Goal: Information Seeking & Learning: Learn about a topic

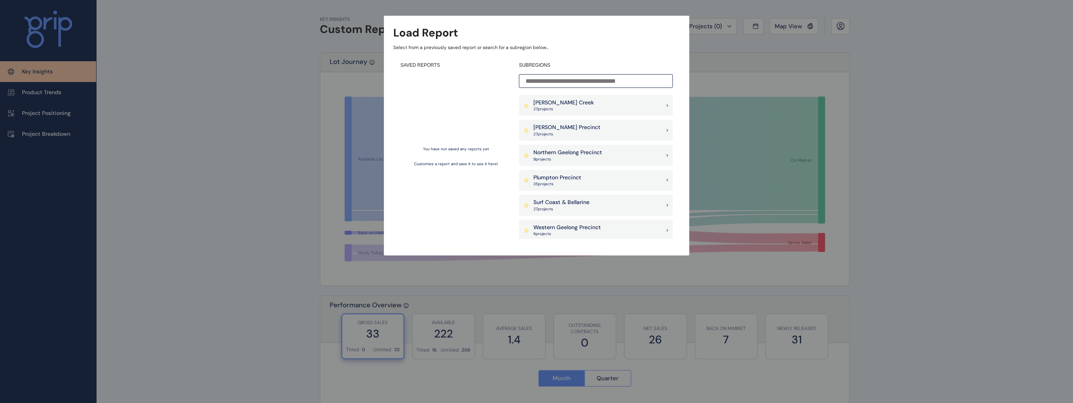
click at [565, 162] on div "Northern Geelong Precinct 9 project s" at bounding box center [596, 155] width 154 height 21
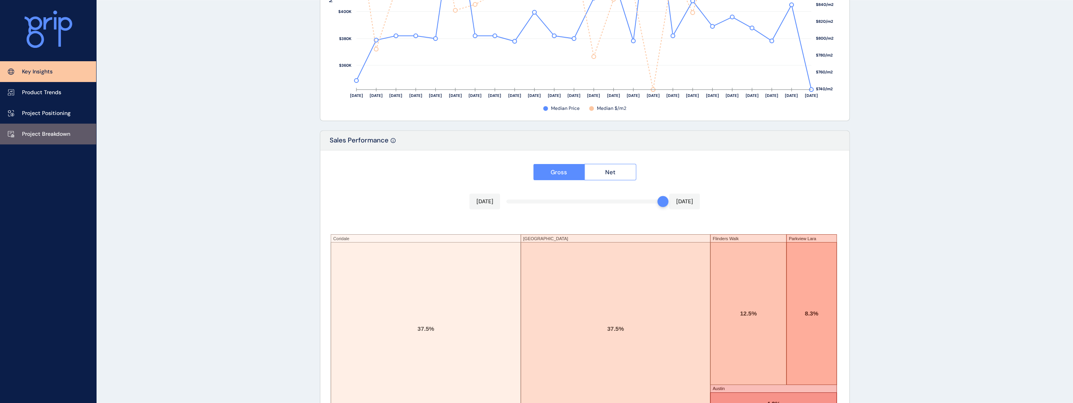
scroll to position [1248, 0]
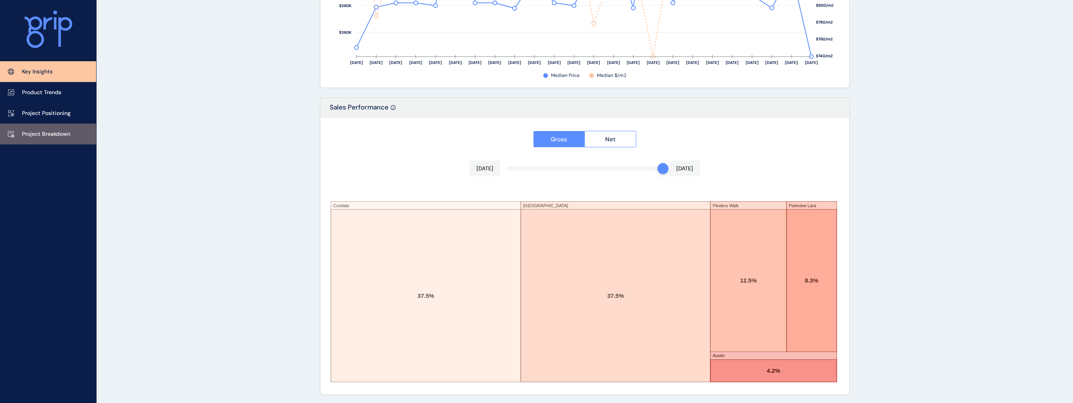
click at [50, 124] on link "Project Breakdown" at bounding box center [48, 134] width 96 height 21
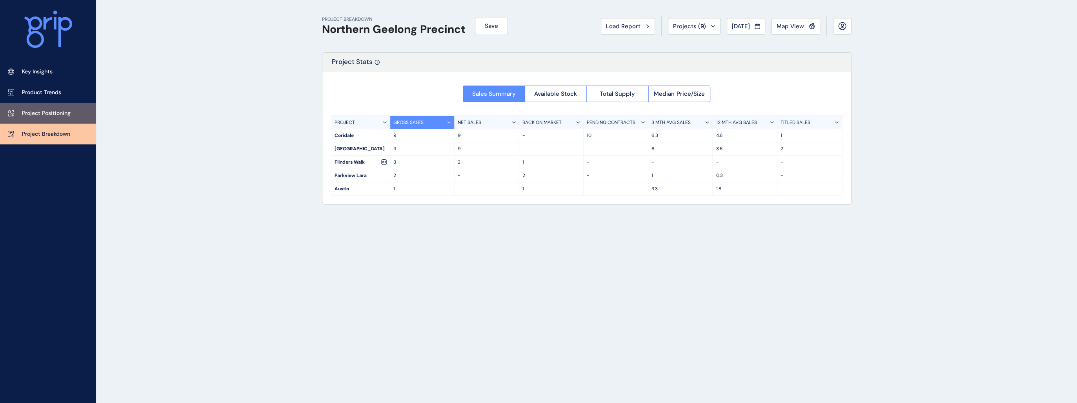
click at [46, 110] on p "Project Positioning" at bounding box center [46, 113] width 49 height 8
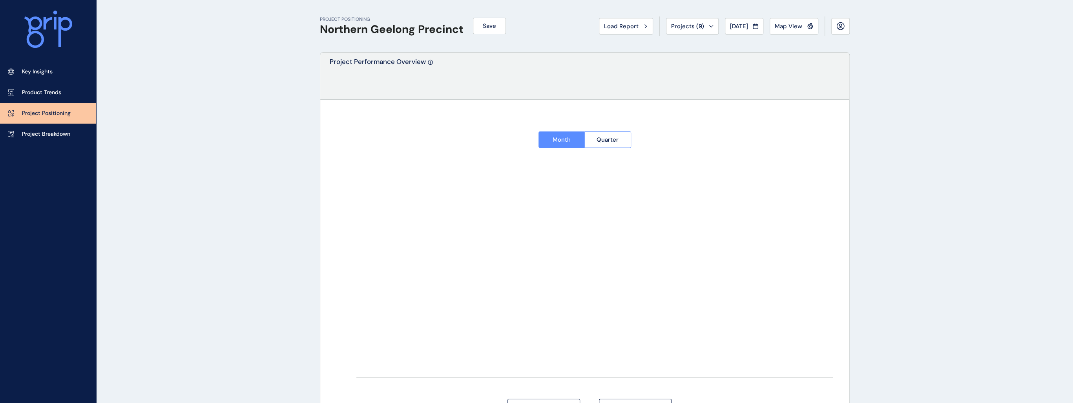
type input "********"
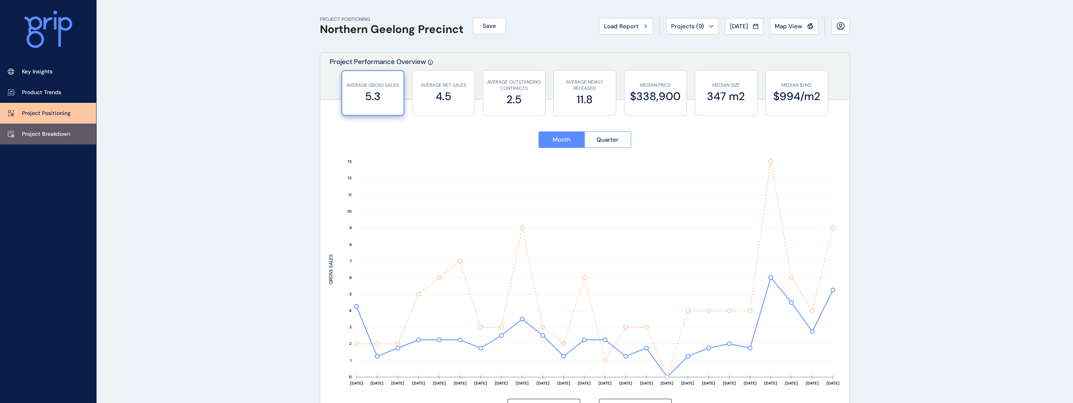
click at [53, 133] on p "Project Breakdown" at bounding box center [46, 134] width 48 height 8
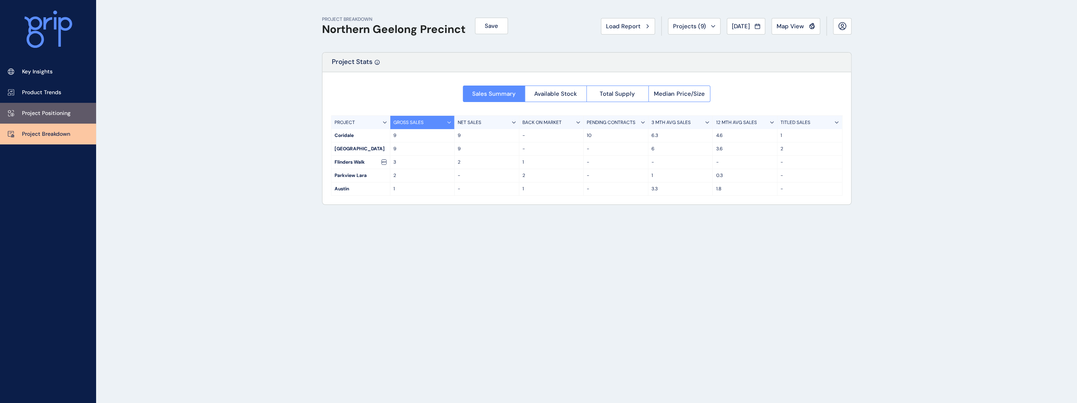
click at [35, 109] on p "Project Positioning" at bounding box center [46, 113] width 49 height 8
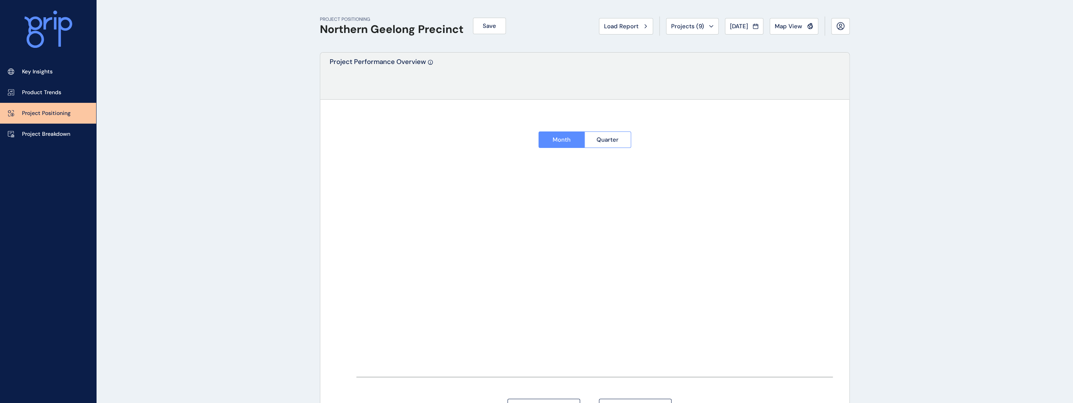
type input "********"
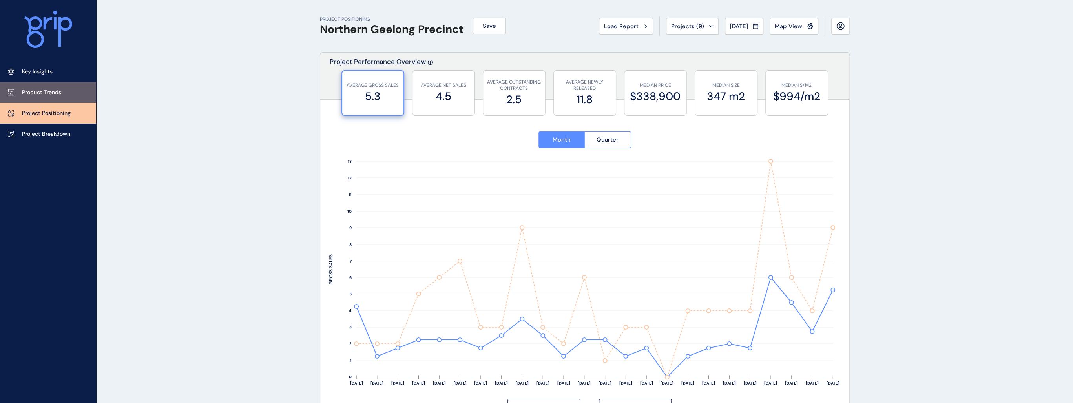
click at [49, 92] on p "Product Trends" at bounding box center [41, 93] width 39 height 8
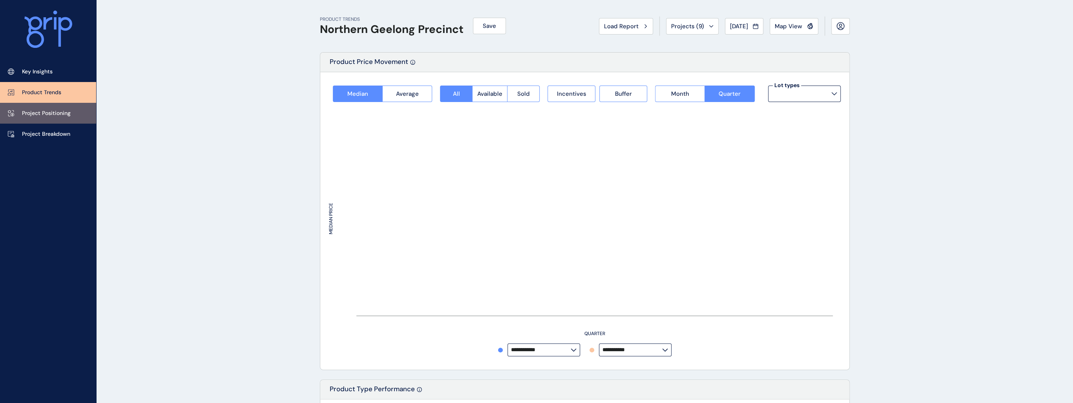
type input "*********"
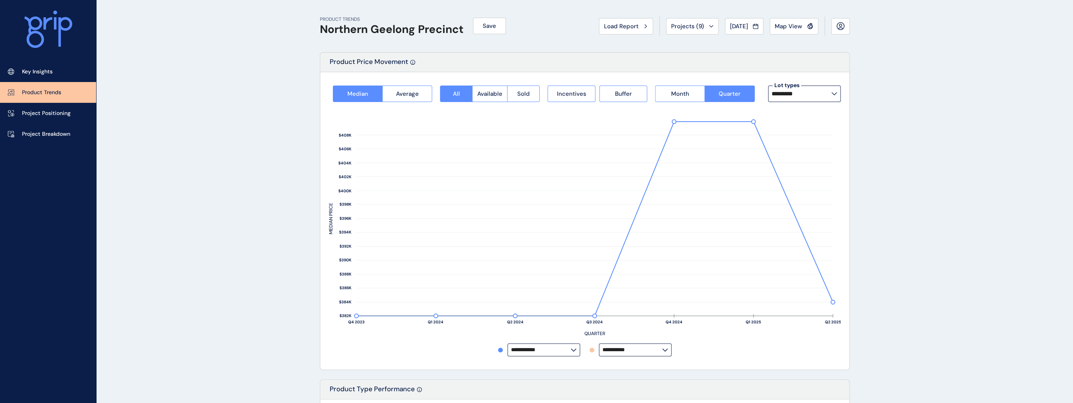
click at [810, 92] on input "*********" at bounding box center [801, 94] width 60 height 6
click at [811, 155] on div "12.5m x 28m 16 lots sold" at bounding box center [803, 155] width 73 height 20
type input "**********"
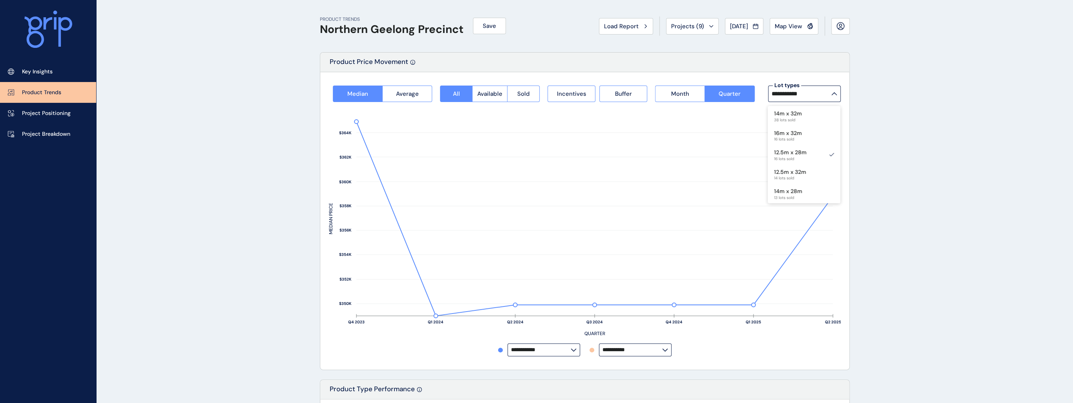
click at [553, 354] on label "**********" at bounding box center [543, 349] width 73 height 13
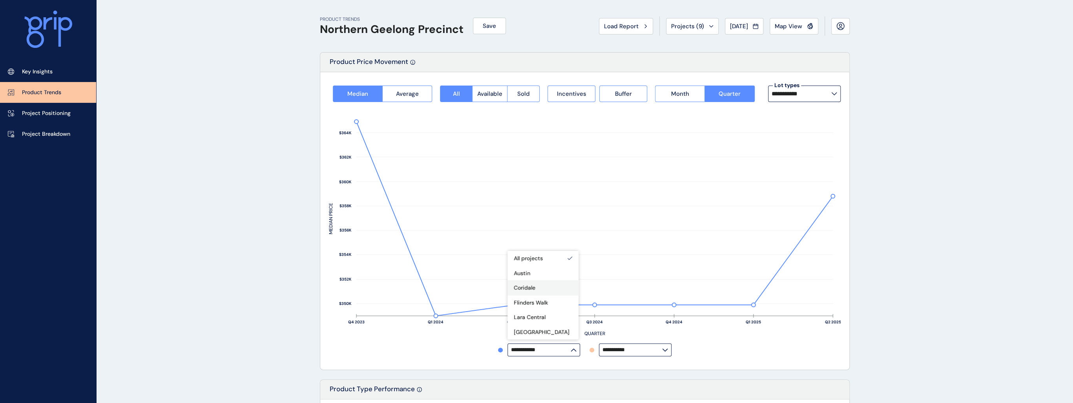
click at [551, 286] on div "Coridale" at bounding box center [542, 287] width 71 height 15
click at [545, 275] on div "Austin" at bounding box center [542, 273] width 71 height 15
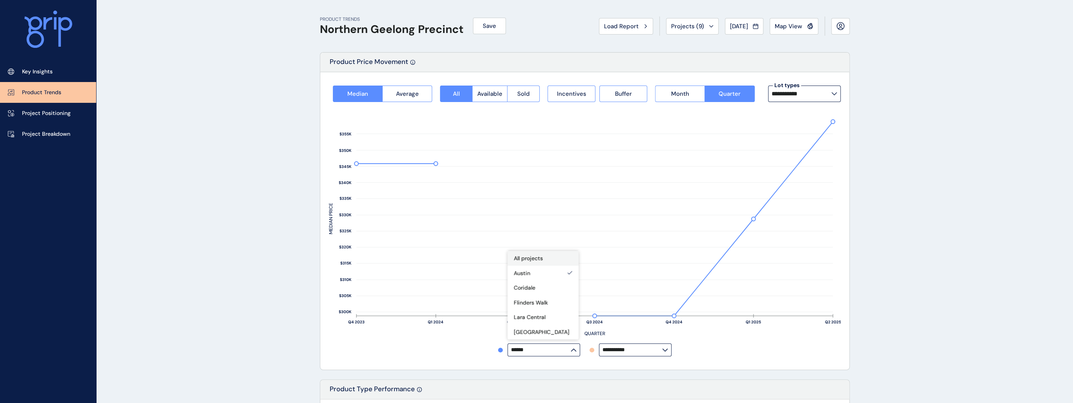
click at [539, 264] on div "All projects" at bounding box center [542, 258] width 71 height 15
type input "**********"
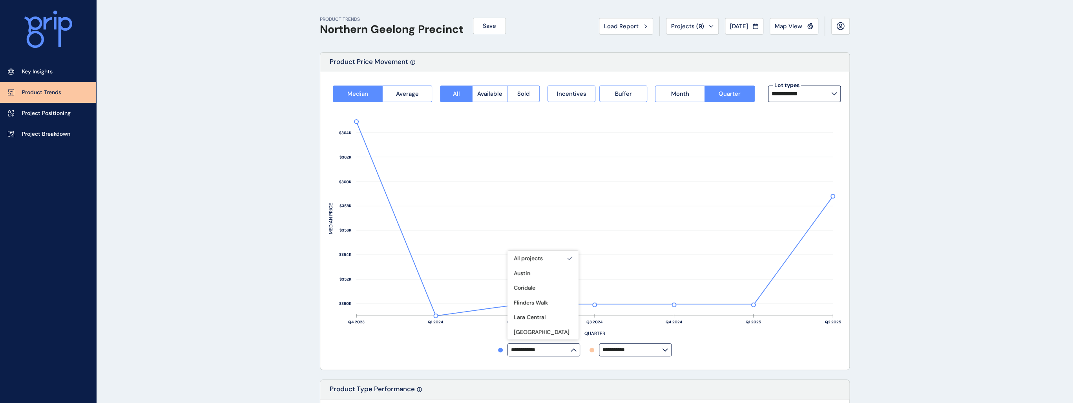
click at [614, 348] on input "**********" at bounding box center [632, 350] width 60 height 6
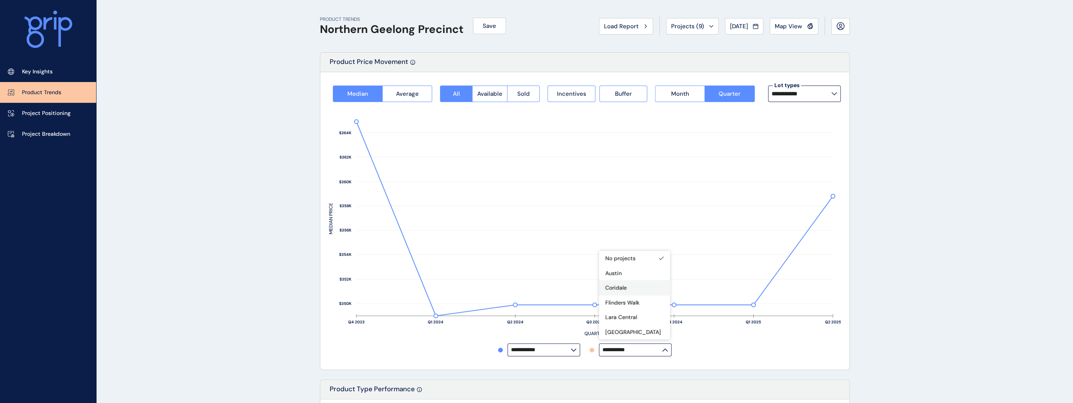
click at [624, 283] on div "Coridale" at bounding box center [616, 287] width 22 height 9
click at [638, 331] on div "[GEOGRAPHIC_DATA]" at bounding box center [634, 331] width 71 height 15
type input "**********"
click at [686, 30] on button "Projects ( 9 )" at bounding box center [692, 26] width 53 height 16
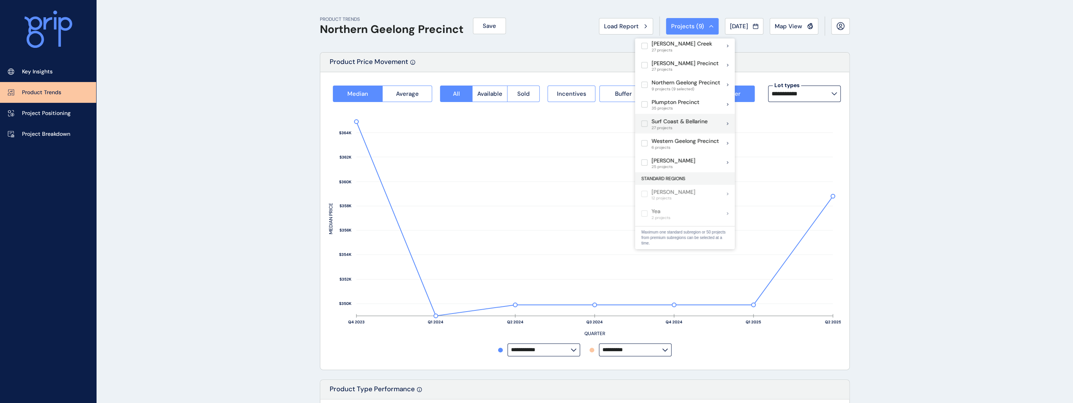
scroll to position [0, 0]
click at [645, 48] on label at bounding box center [644, 48] width 6 height 6
type input "**********"
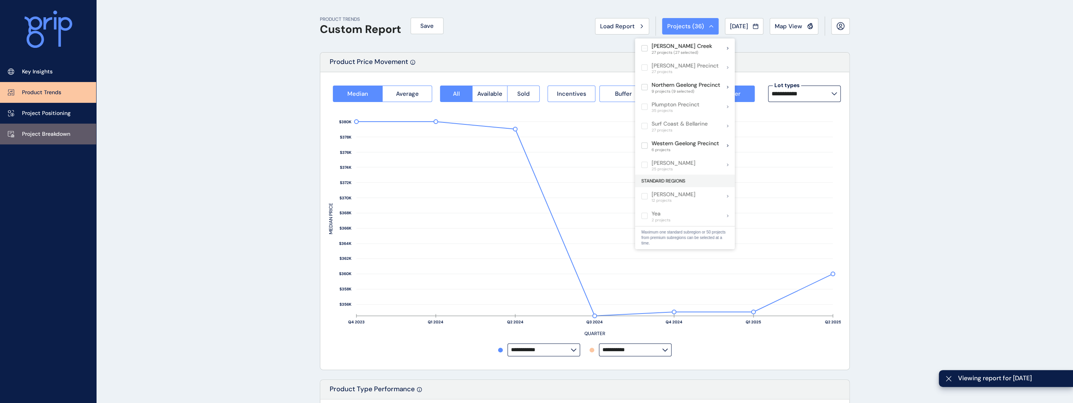
click at [49, 134] on p "Project Breakdown" at bounding box center [46, 134] width 48 height 8
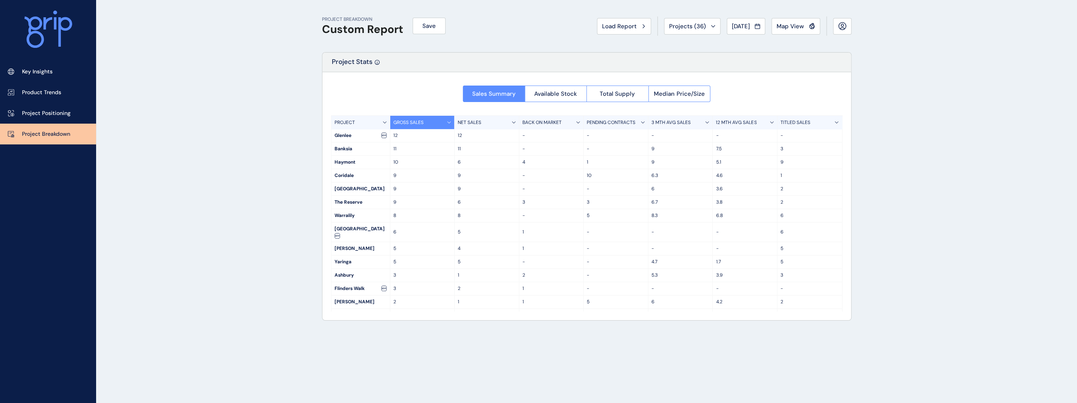
click at [695, 119] on div "3 MTH AVG SALES" at bounding box center [680, 122] width 65 height 13
drag, startPoint x: 337, startPoint y: 189, endPoint x: 723, endPoint y: 188, distance: 386.8
click at [723, 188] on div "Coridale 9 9 - 10 6.3 4.6 1" at bounding box center [587, 188] width 511 height 13
click at [723, 188] on p "4.6" at bounding box center [745, 189] width 58 height 7
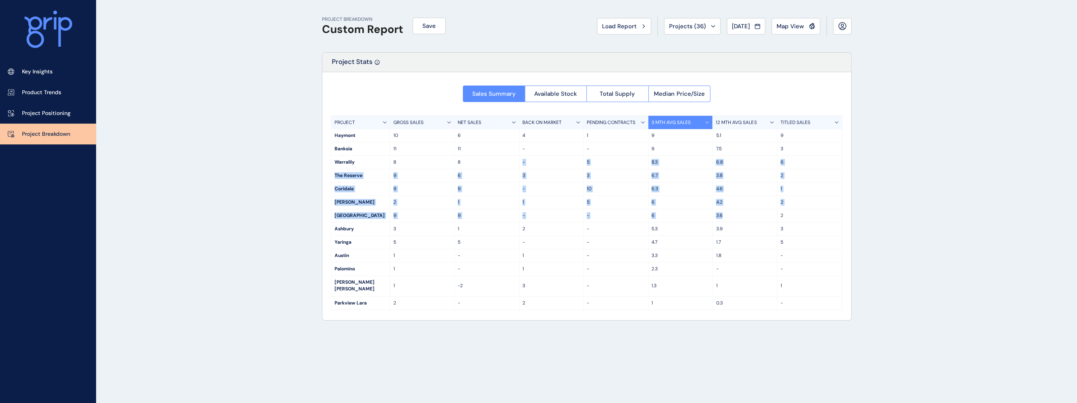
drag, startPoint x: 728, startPoint y: 215, endPoint x: 518, endPoint y: 162, distance: 216.6
click at [518, 162] on div "PROJECT GROSS SALES NET SALES BACK ON MARKET PENDING CONTRACTS 3 MTH AVG SALES …" at bounding box center [587, 213] width 512 height 196
click at [518, 162] on div "8" at bounding box center [487, 162] width 65 height 13
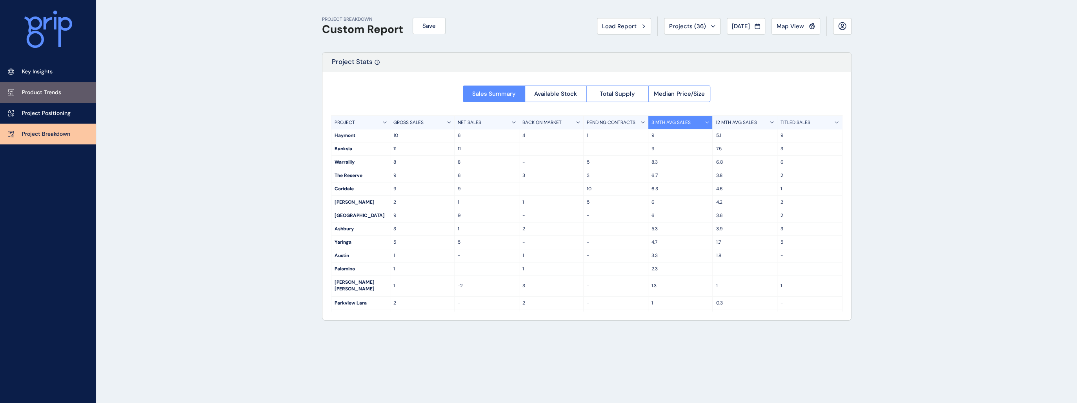
click at [39, 94] on p "Product Trends" at bounding box center [41, 93] width 39 height 8
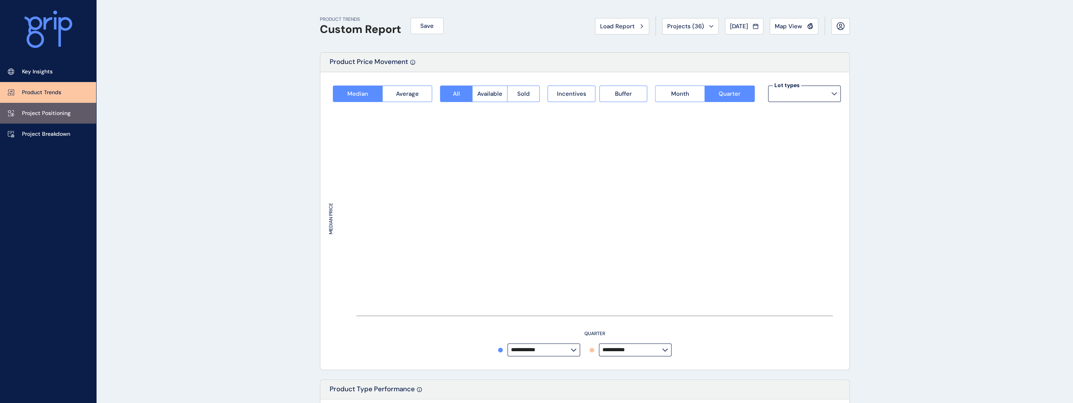
type input "**********"
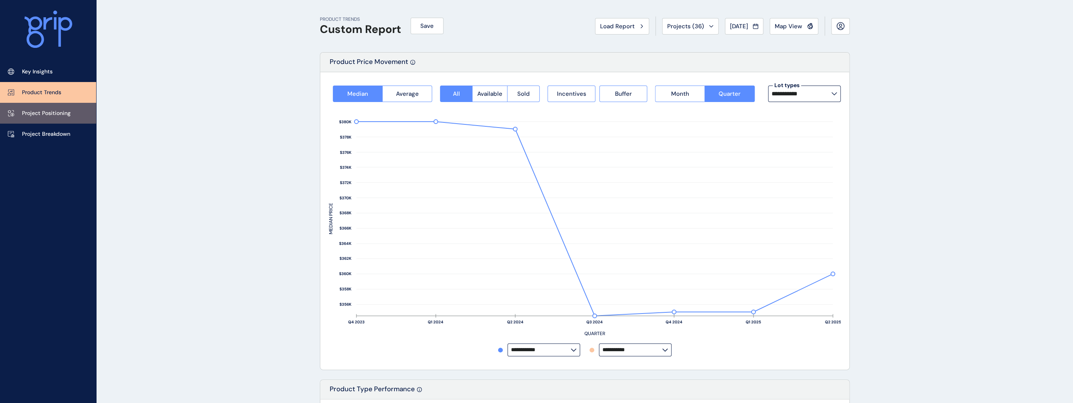
click at [38, 109] on link "Project Positioning" at bounding box center [48, 113] width 96 height 21
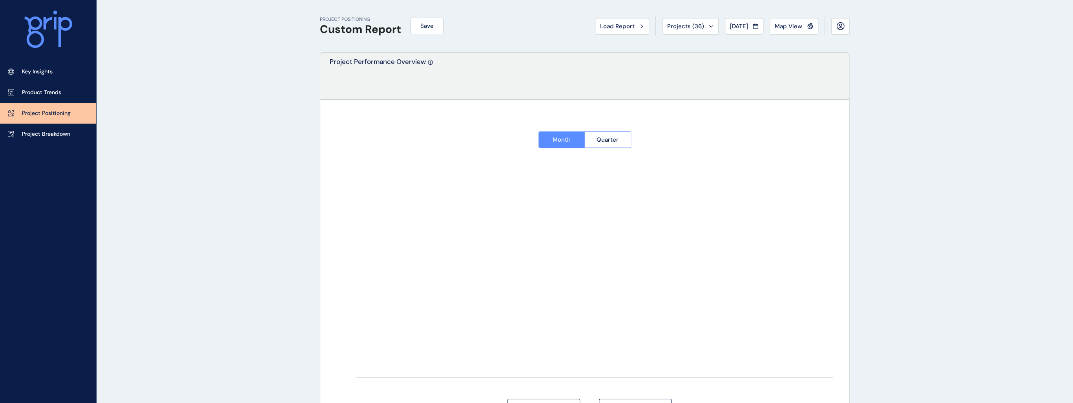
type input "*******"
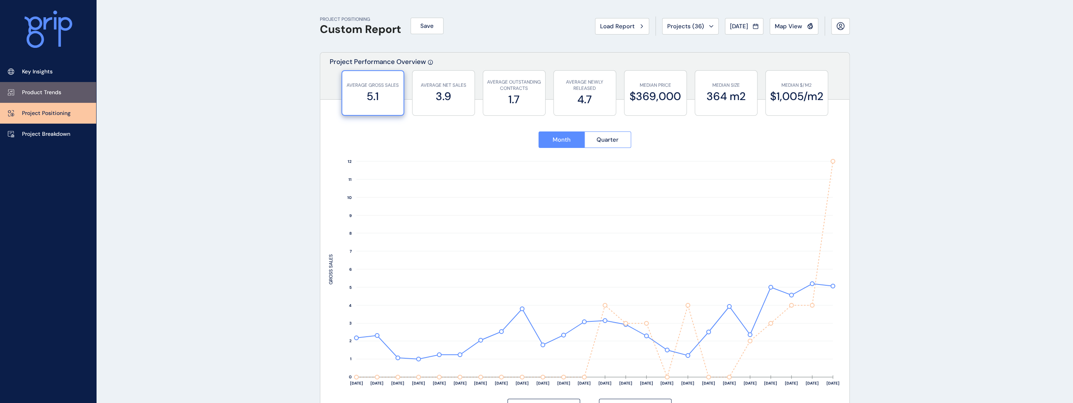
click at [45, 91] on p "Product Trends" at bounding box center [41, 93] width 39 height 8
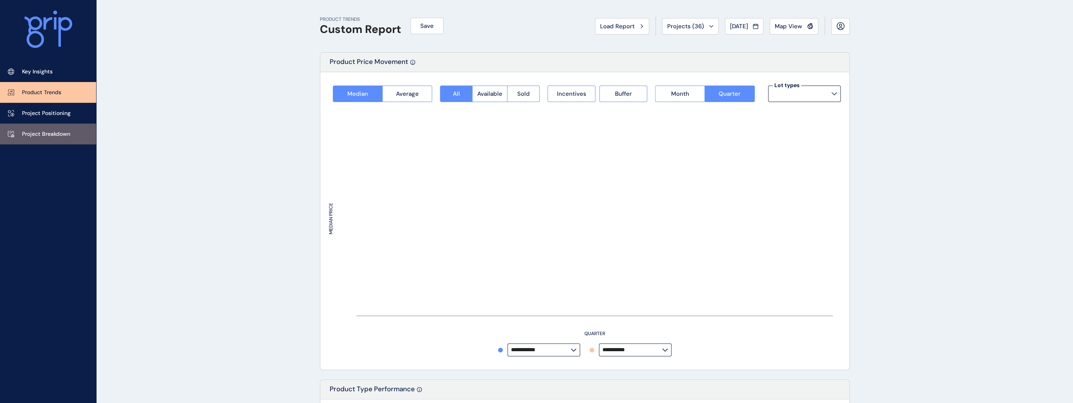
type input "**********"
click at [46, 133] on p "Project Breakdown" at bounding box center [46, 134] width 48 height 8
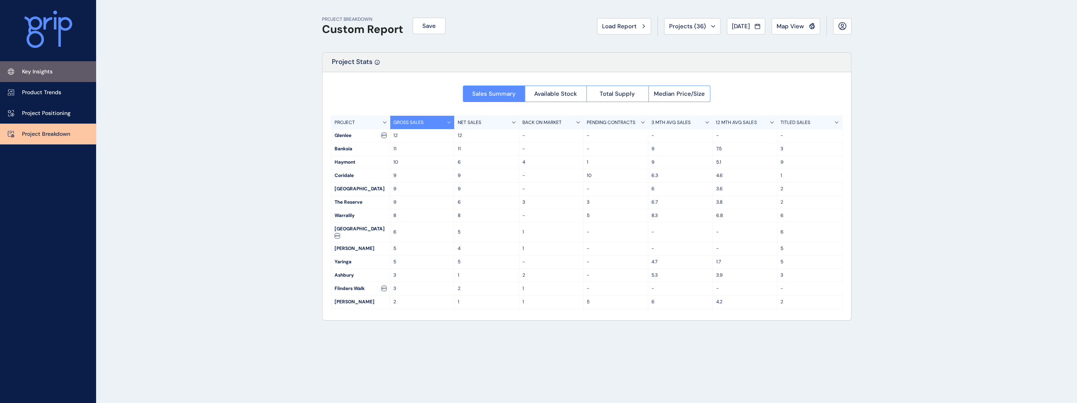
click at [54, 77] on link "Key Insights" at bounding box center [48, 71] width 96 height 21
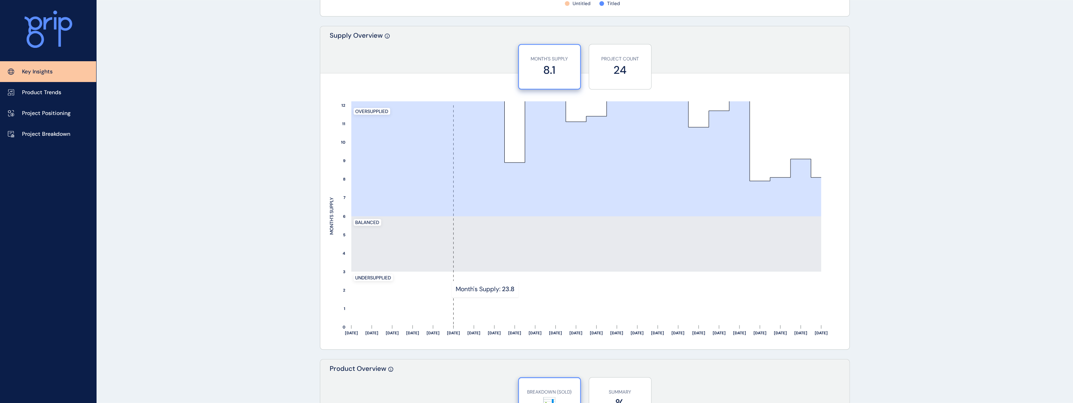
scroll to position [534, 0]
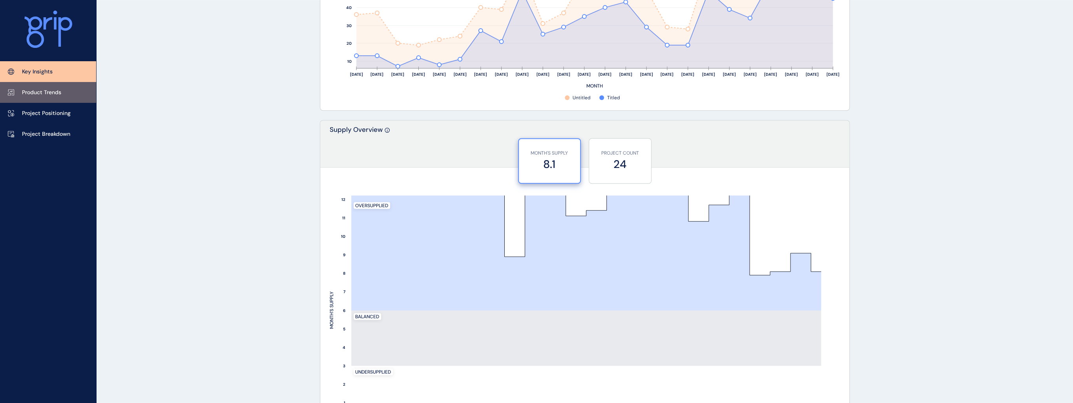
click at [55, 96] on link "Product Trends" at bounding box center [48, 92] width 96 height 21
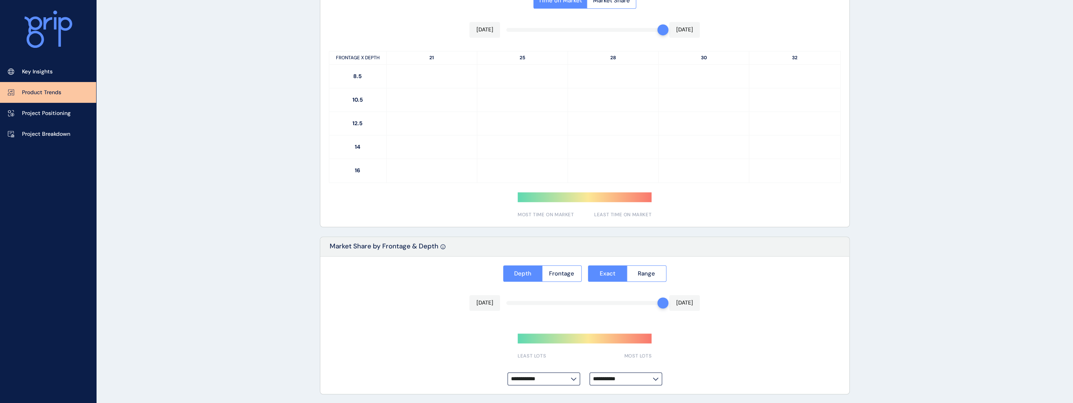
type input "**********"
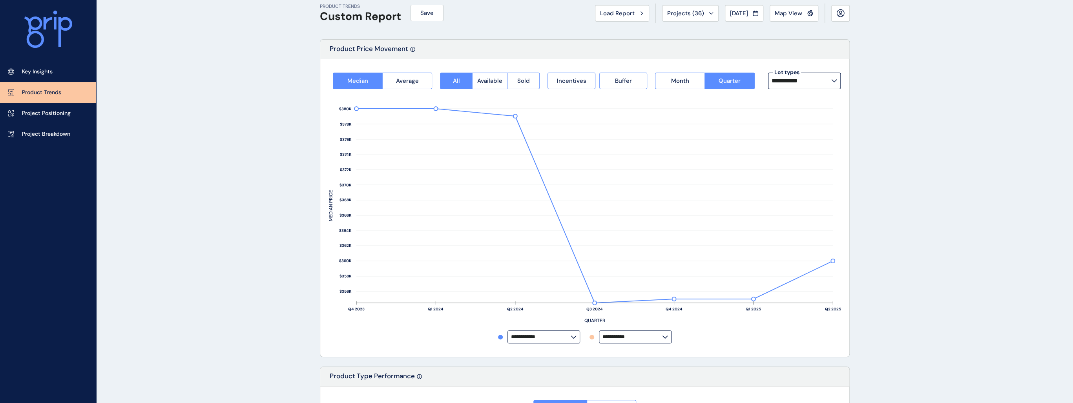
scroll to position [12, 0]
click at [830, 82] on input "**********" at bounding box center [801, 81] width 60 height 6
click at [814, 130] on div "14m x 32m 106 lots sold" at bounding box center [803, 123] width 73 height 20
type input "*********"
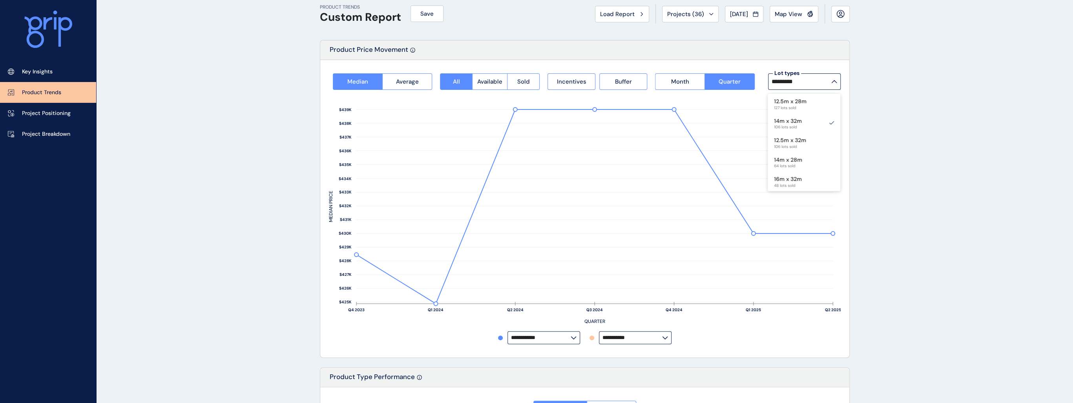
click at [829, 83] on input "*********" at bounding box center [801, 81] width 60 height 6
click at [829, 86] on label "*********" at bounding box center [804, 81] width 73 height 16
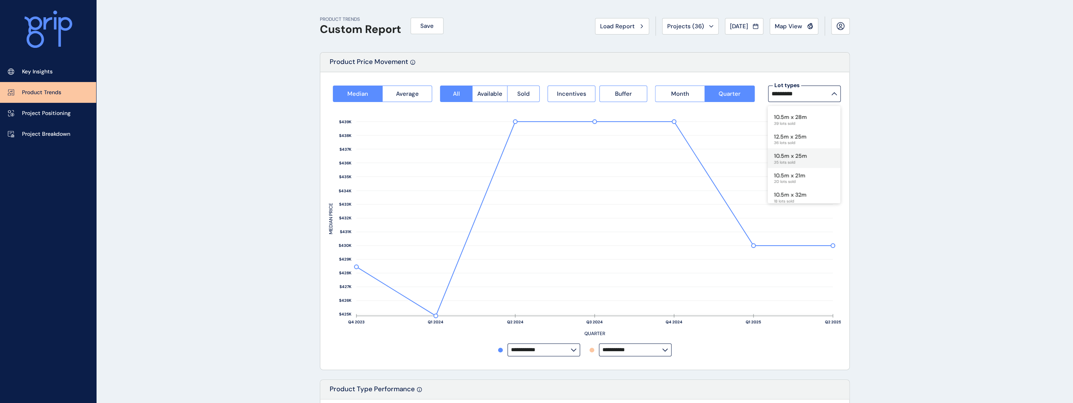
scroll to position [94, 0]
click at [807, 159] on div "10.5m x 25m 35 lots sold" at bounding box center [803, 158] width 73 height 20
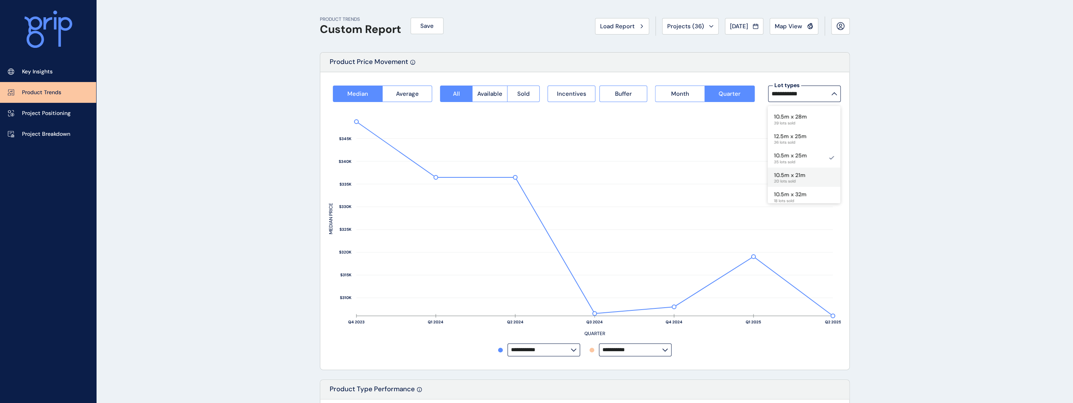
click at [800, 177] on p "10.5m x 21m" at bounding box center [789, 175] width 31 height 8
type input "**********"
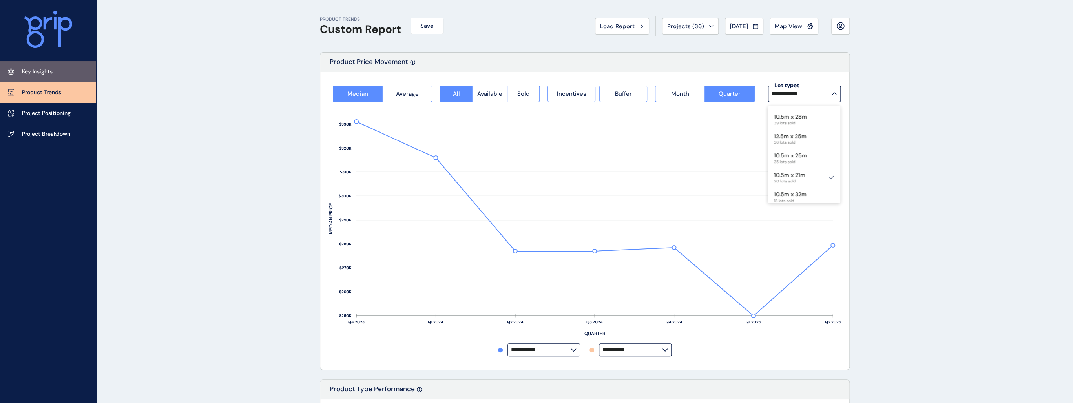
click at [42, 68] on p "Key Insights" at bounding box center [37, 72] width 31 height 8
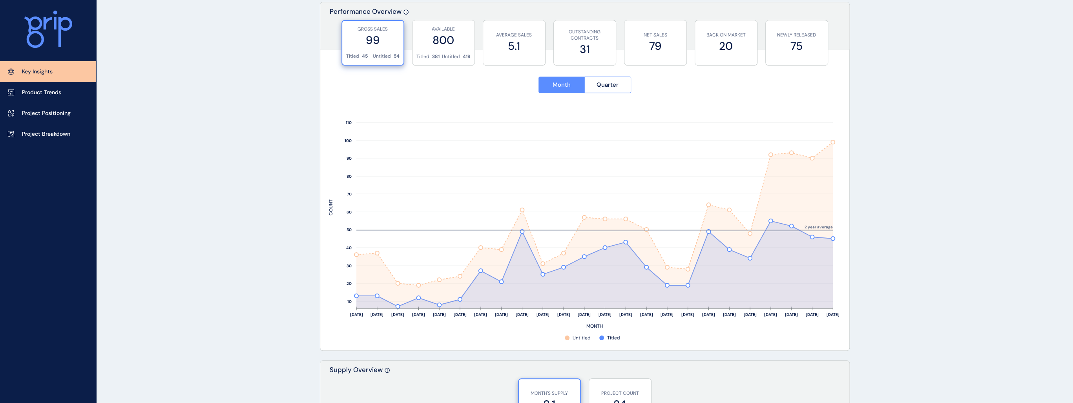
scroll to position [282, 0]
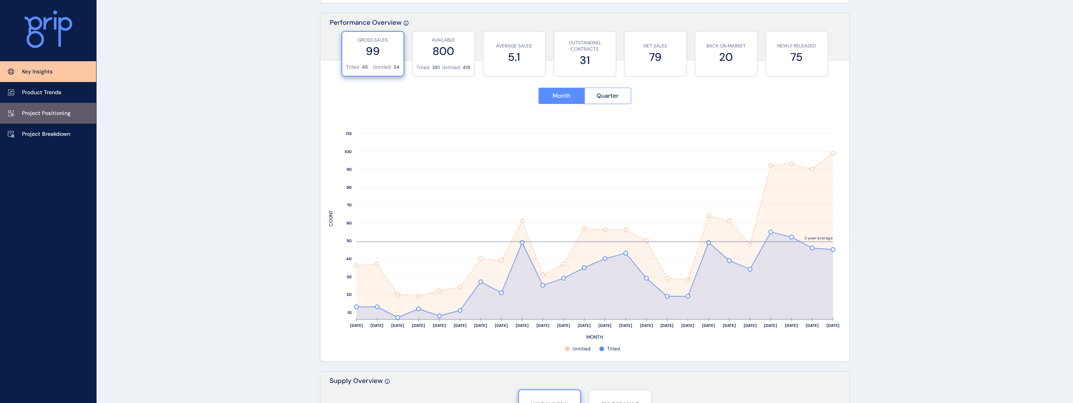
click at [50, 122] on link "Project Positioning" at bounding box center [48, 113] width 96 height 21
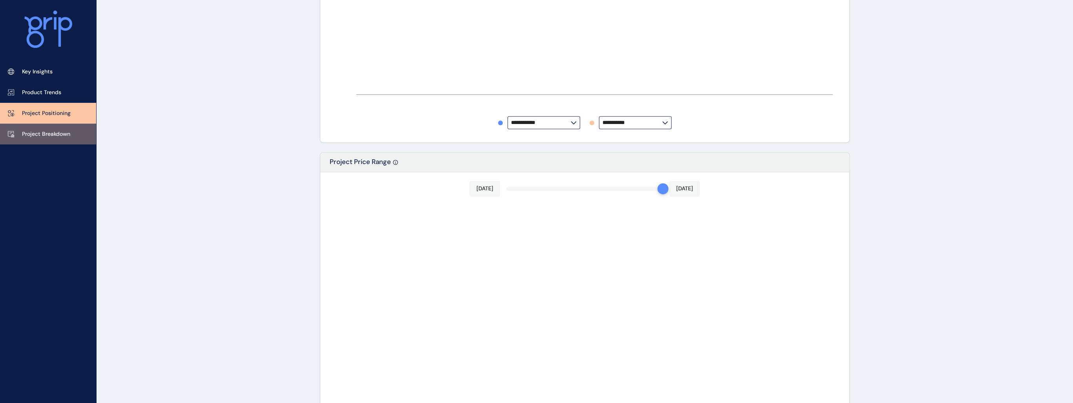
type input "*******"
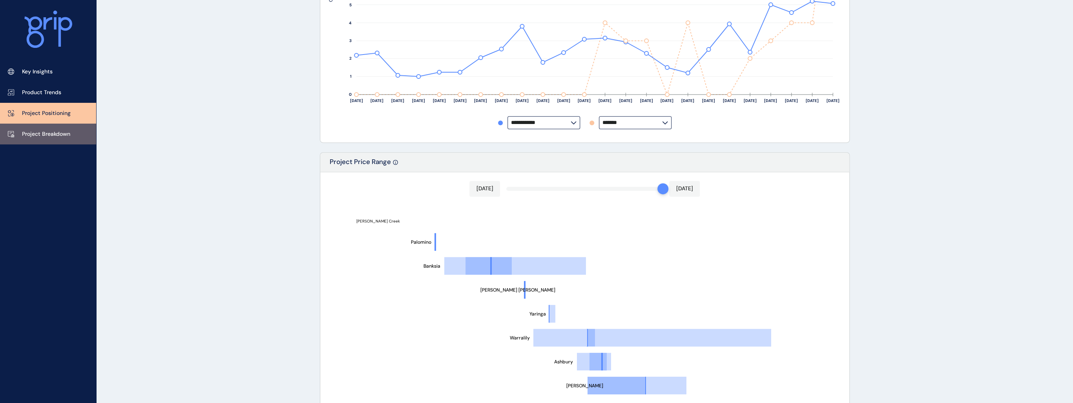
click at [57, 137] on p "Project Breakdown" at bounding box center [46, 134] width 48 height 8
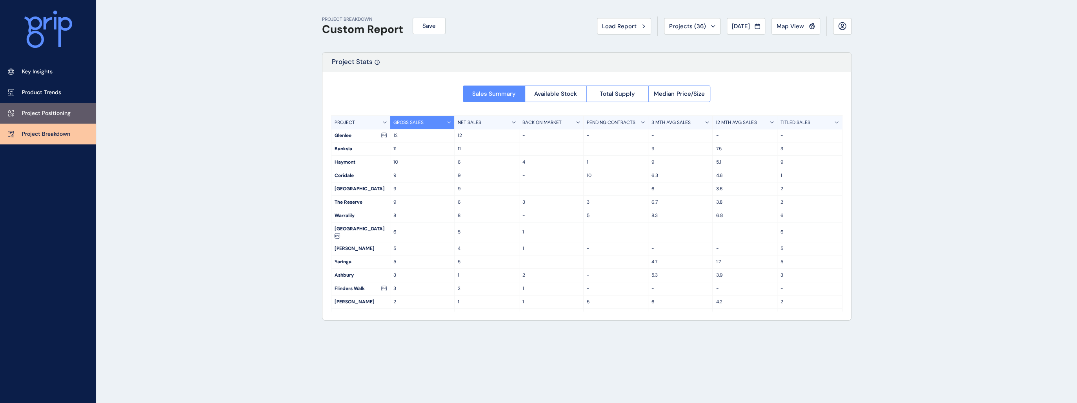
click at [50, 116] on p "Project Positioning" at bounding box center [46, 113] width 49 height 8
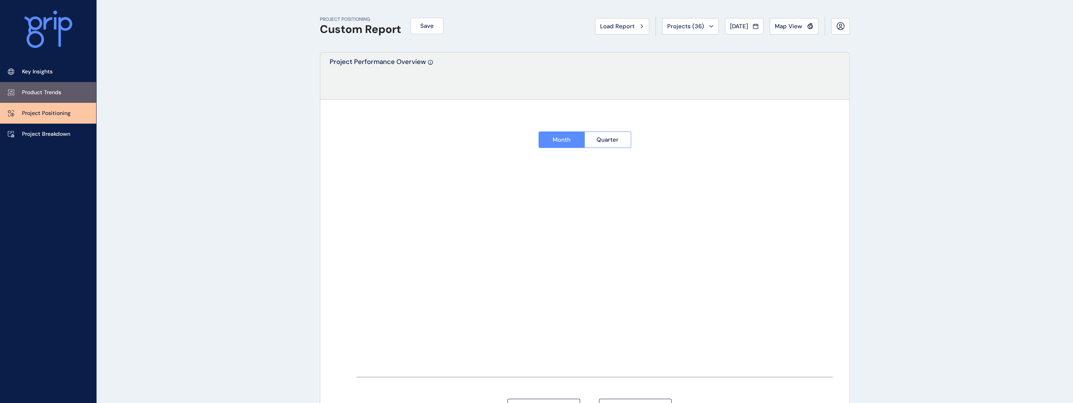
type input "*******"
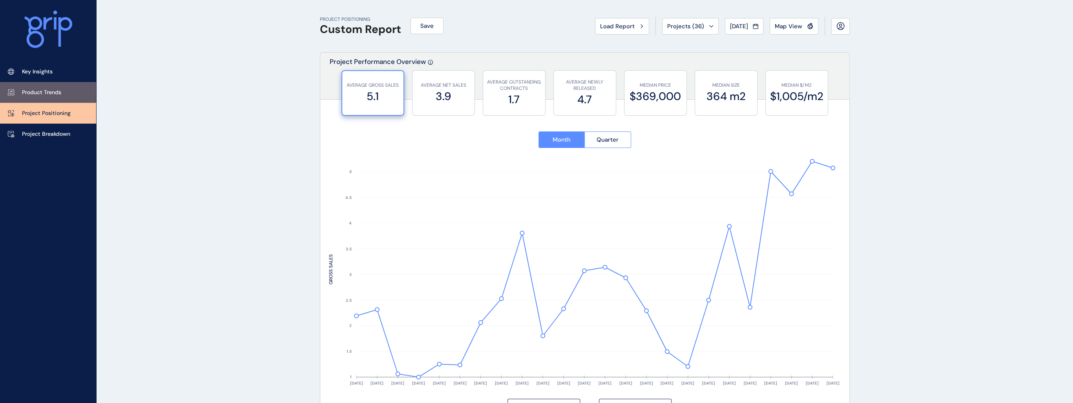
click at [52, 93] on p "Product Trends" at bounding box center [41, 93] width 39 height 8
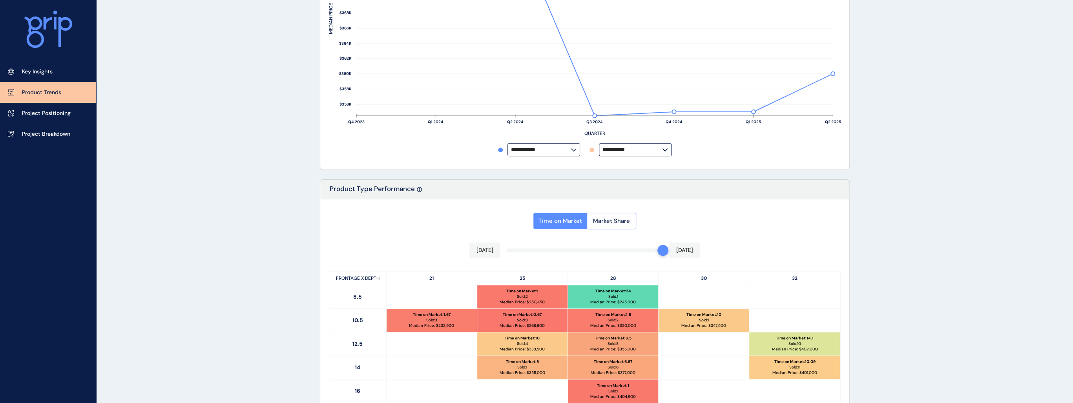
scroll to position [314, 0]
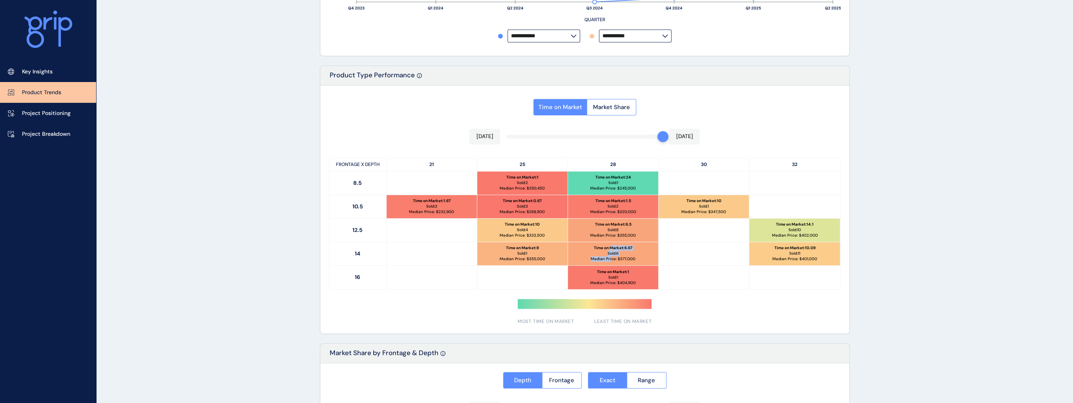
drag, startPoint x: 610, startPoint y: 258, endPoint x: 610, endPoint y: 242, distance: 16.5
click at [610, 242] on div "Time on Market : 6.67 Sold: 6 Median Price: $ 377,000" at bounding box center [613, 253] width 90 height 23
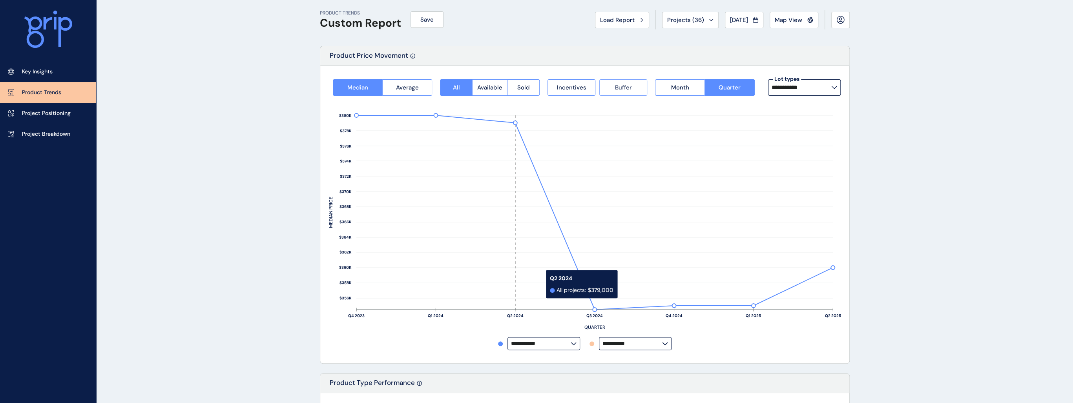
scroll to position [0, 0]
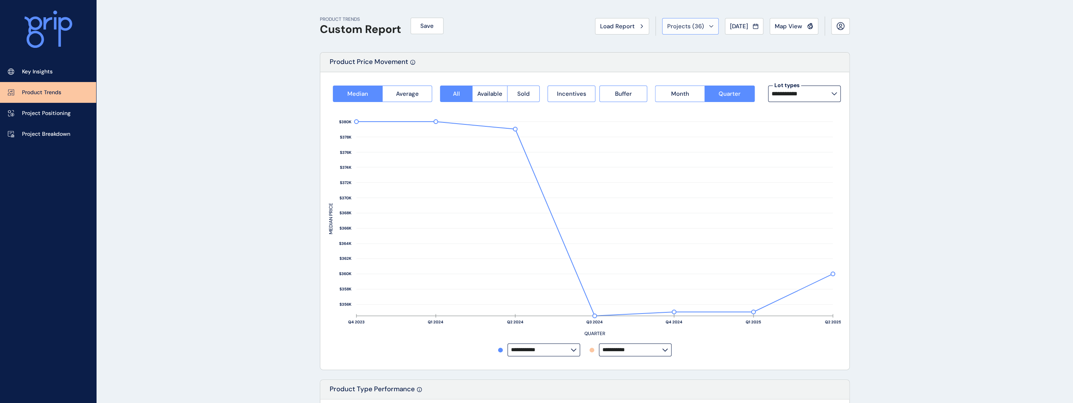
click at [688, 27] on span "Projects ( 36 )" at bounding box center [685, 26] width 37 height 8
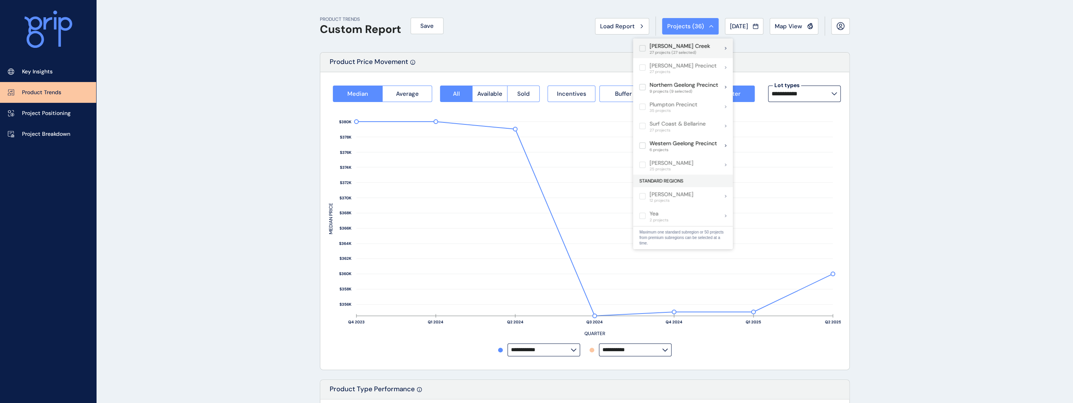
click at [641, 49] on label at bounding box center [642, 48] width 6 height 6
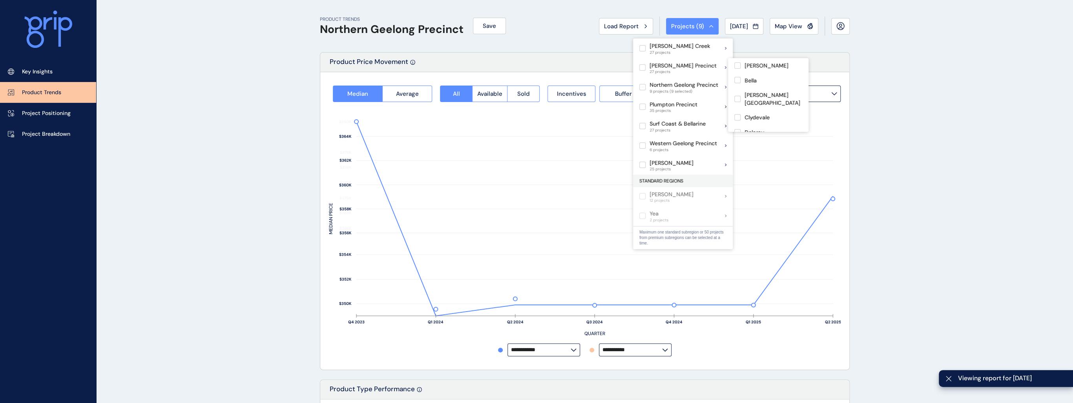
type input "*********"
drag, startPoint x: 888, startPoint y: 331, endPoint x: 835, endPoint y: 327, distance: 53.5
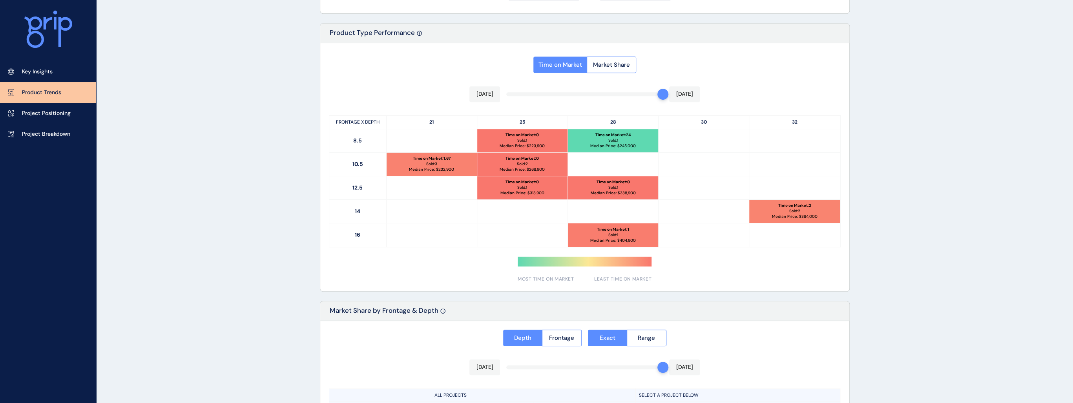
scroll to position [326, 0]
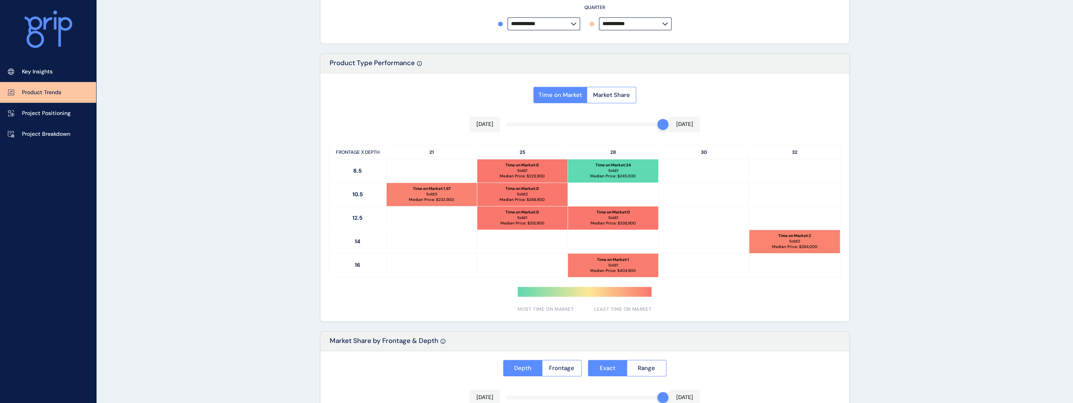
click at [600, 126] on div "Time on Market Market Share [DATE] [DATE] FRONTAGE X DEPTH 21 25 28 30 32 8.5 T…" at bounding box center [584, 197] width 529 height 248
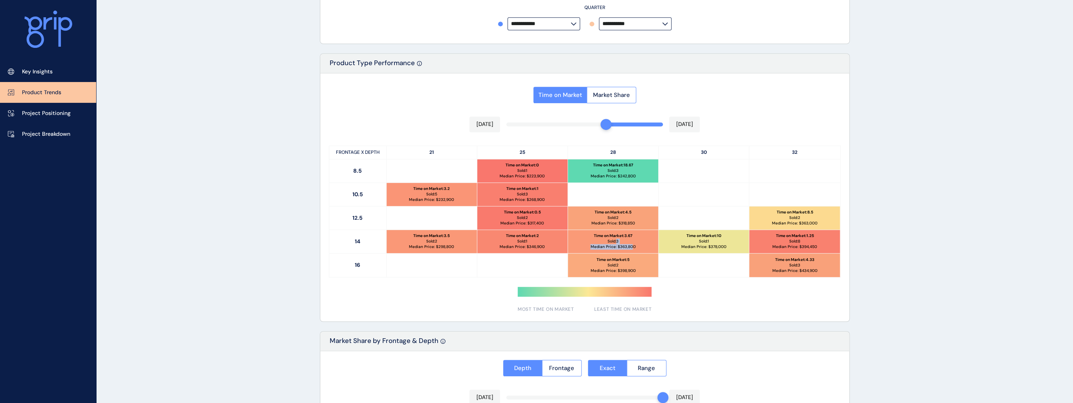
drag, startPoint x: 631, startPoint y: 247, endPoint x: 618, endPoint y: 242, distance: 14.3
click at [618, 242] on div "Time on Market : 3.67 Sold: 3 Median Price: $ 363,800" at bounding box center [613, 241] width 90 height 23
click at [592, 123] on div "Time on Market Market Share [DATE] [DATE] FRONTAGE X DEPTH 21 25 28 30 32 8.5 T…" at bounding box center [584, 197] width 529 height 248
click at [599, 126] on div "[DATE] [DATE]" at bounding box center [584, 125] width 231 height 16
click at [605, 124] on div "Time on Market Market Share [DATE] [DATE] FRONTAGE X DEPTH 21 25 28 30 32 8.5 T…" at bounding box center [584, 197] width 529 height 248
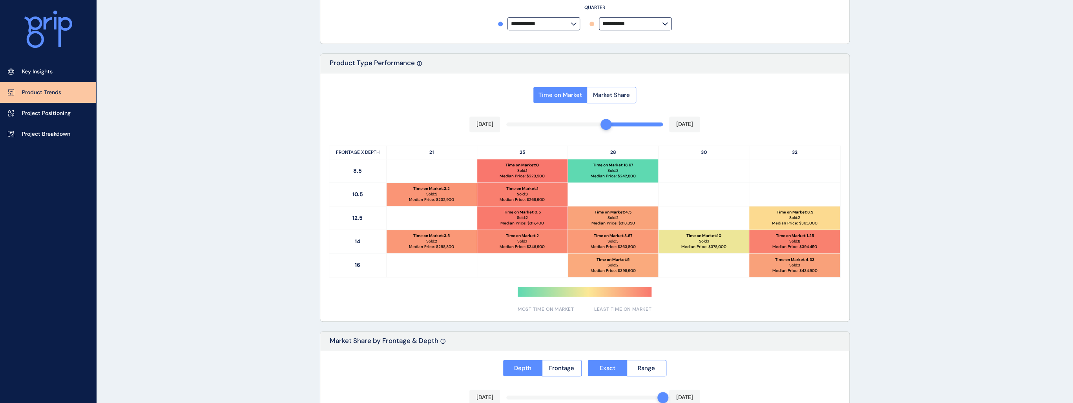
click at [616, 124] on div "Time on Market Market Share [DATE] [DATE] FRONTAGE X DEPTH 21 25 28 30 32 8.5 T…" at bounding box center [584, 197] width 529 height 248
click at [610, 124] on div "Time on Market Market Share [DATE] [DATE] FRONTAGE X DEPTH 21 25 28 30 32 8.5 T…" at bounding box center [584, 197] width 529 height 248
click at [605, 125] on div at bounding box center [605, 124] width 11 height 11
click at [599, 127] on div "[DATE] [DATE]" at bounding box center [584, 125] width 231 height 16
click at [593, 125] on div "Time on Market Market Share [DATE] [DATE] FRONTAGE X DEPTH 21 25 28 30 32 8.5 T…" at bounding box center [584, 197] width 529 height 248
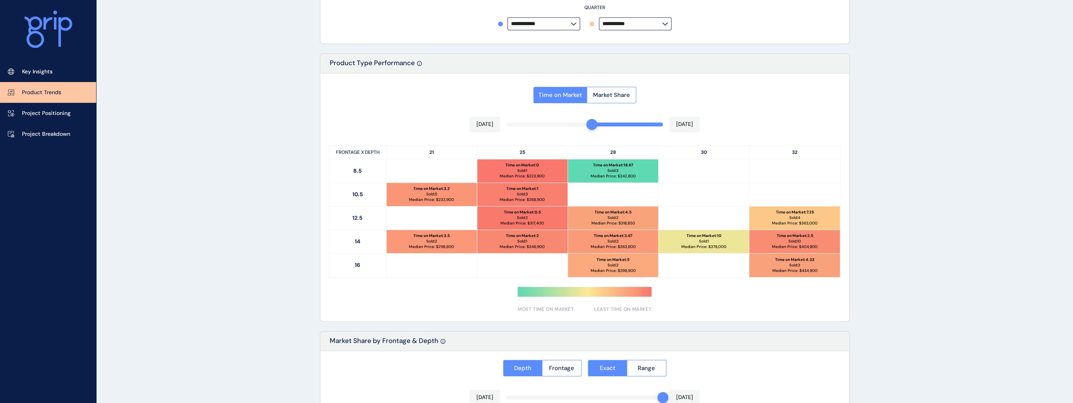
click at [583, 126] on div "Time on Market Market Share [DATE] [DATE] FRONTAGE X DEPTH 21 25 28 30 32 8.5 T…" at bounding box center [584, 197] width 529 height 248
click at [541, 122] on div "Time on Market Market Share [DATE] [DATE] FRONTAGE X DEPTH 21 25 28 30 32 8.5 T…" at bounding box center [584, 197] width 529 height 248
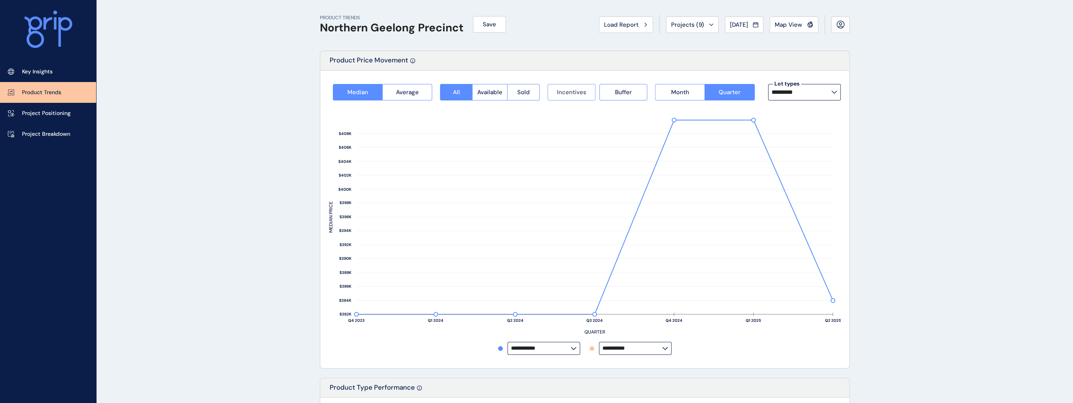
scroll to position [0, 0]
click at [794, 93] on input "*********" at bounding box center [801, 94] width 60 height 6
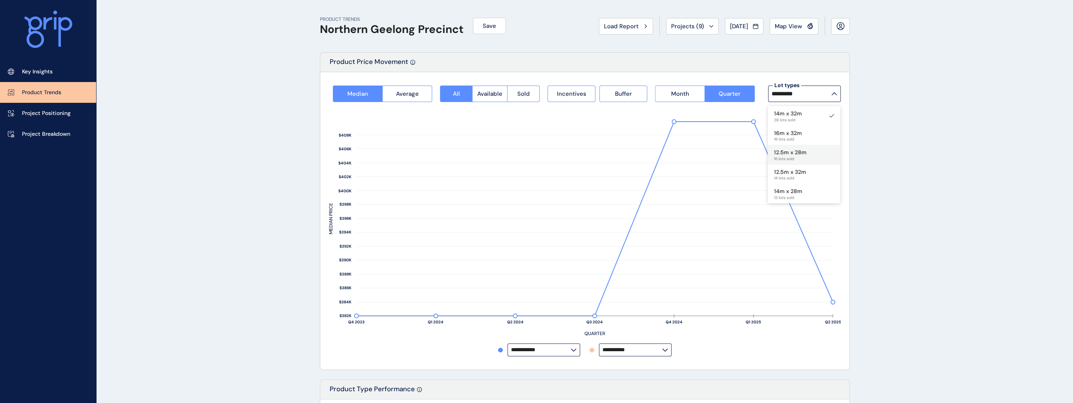
click at [805, 154] on div "12.5m x 28m 16 lots sold" at bounding box center [803, 155] width 73 height 20
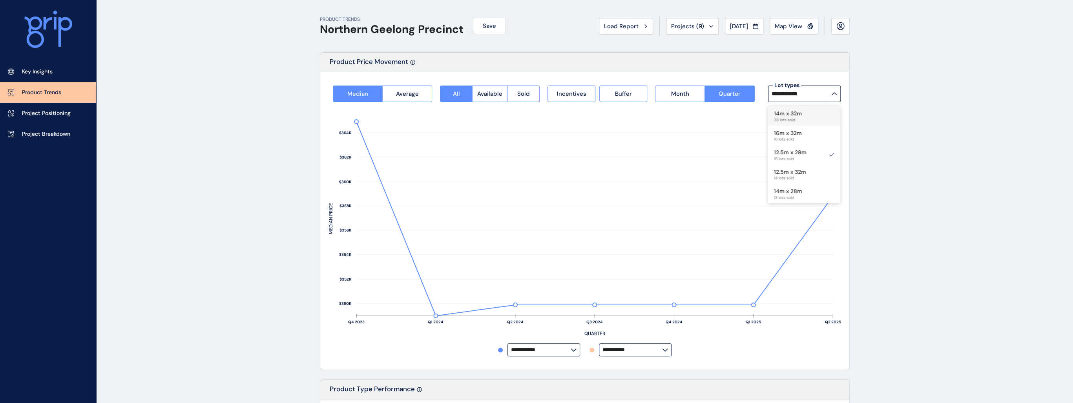
click at [803, 121] on div "14m x 32m 38 lots sold" at bounding box center [803, 116] width 73 height 20
type input "*********"
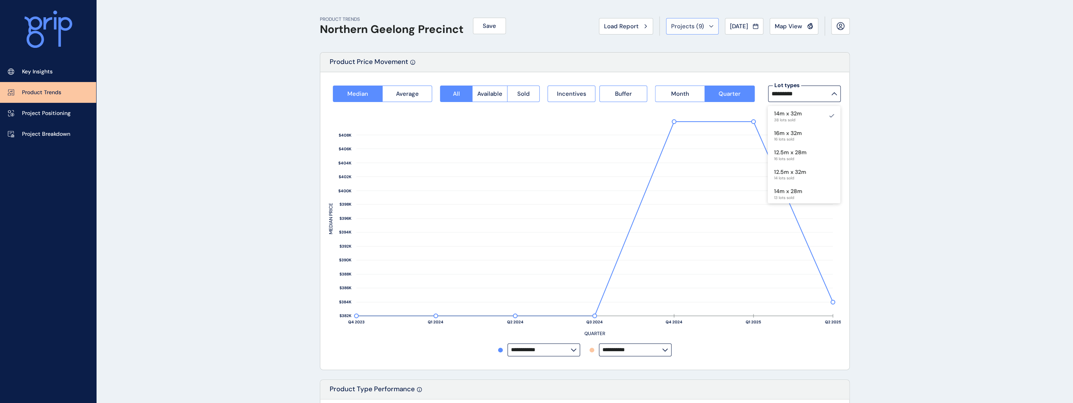
click at [676, 26] on span "Projects ( 9 )" at bounding box center [687, 26] width 33 height 8
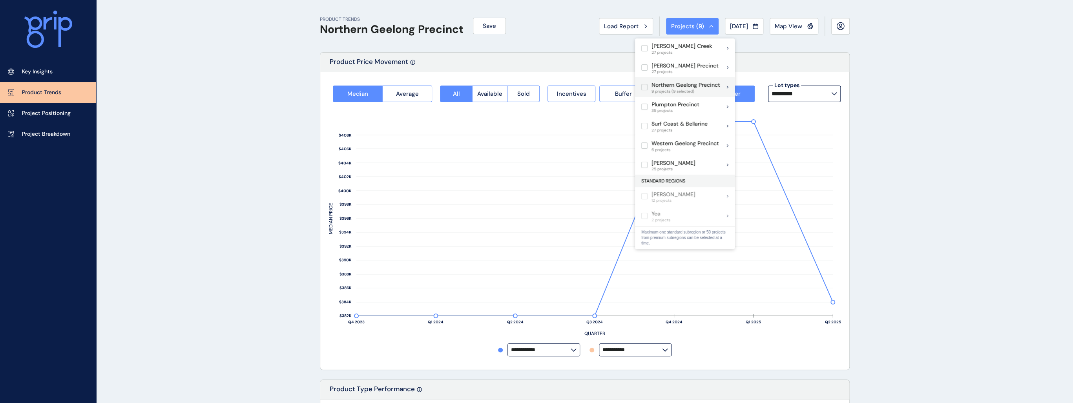
click at [646, 86] on label at bounding box center [644, 87] width 6 height 6
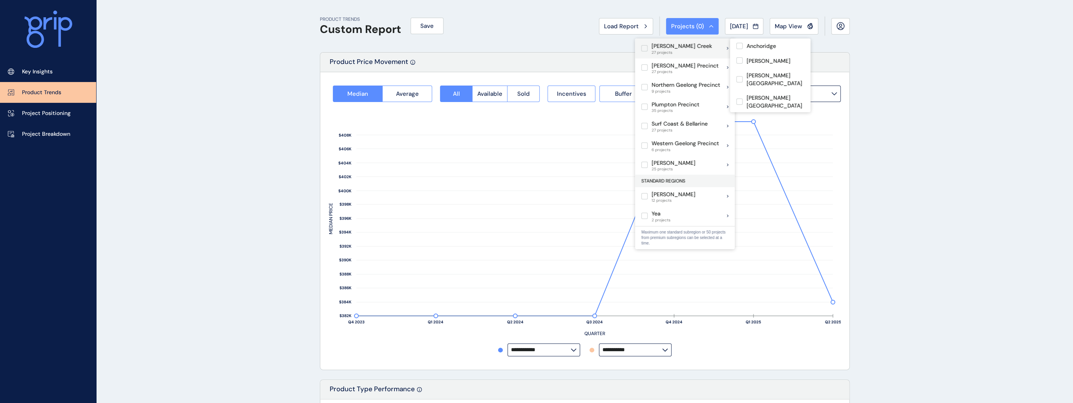
click at [646, 48] on label at bounding box center [644, 48] width 6 height 6
type input "**********"
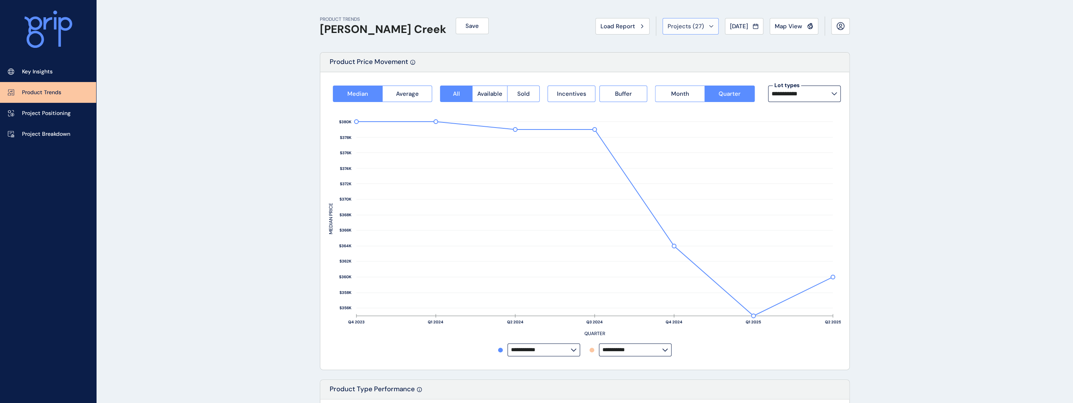
click at [703, 23] on div "Projects ( 27 )" at bounding box center [690, 26] width 46 height 8
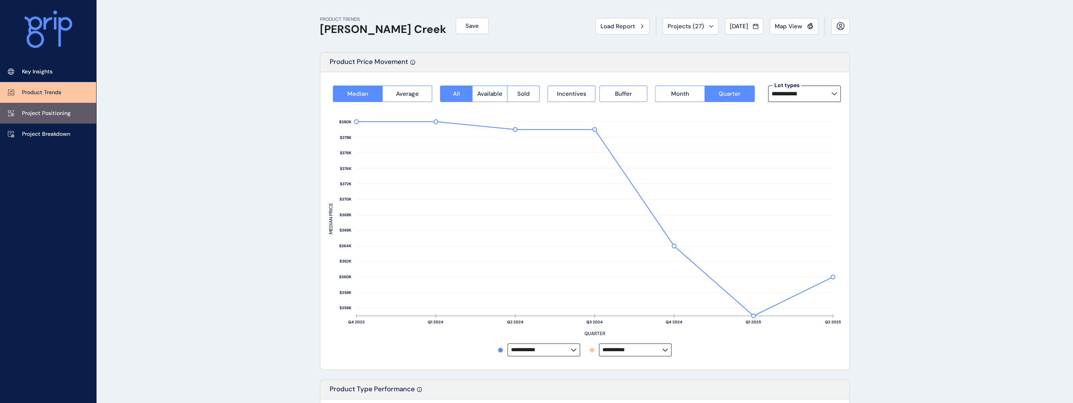
click at [44, 111] on p "Project Positioning" at bounding box center [46, 113] width 49 height 8
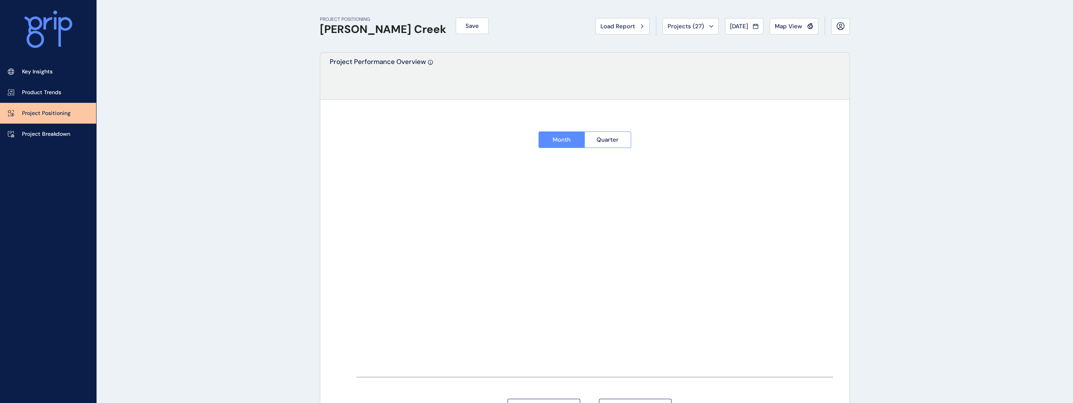
type input "*******"
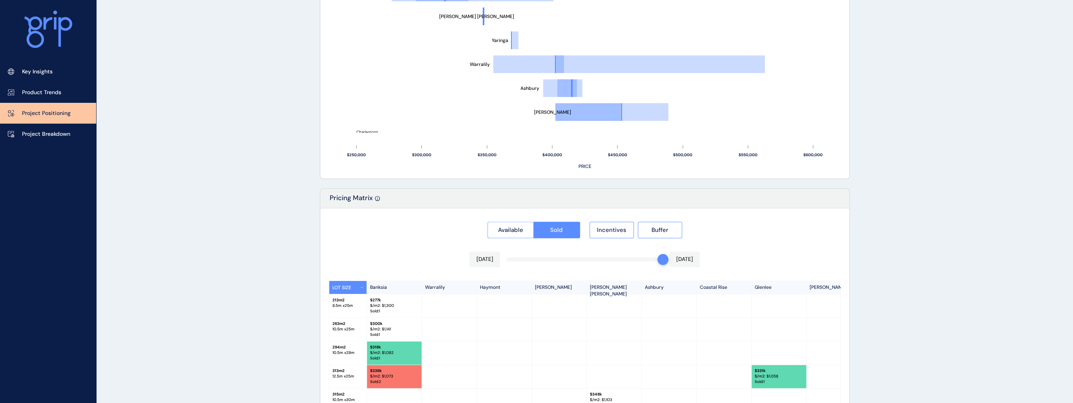
scroll to position [565, 0]
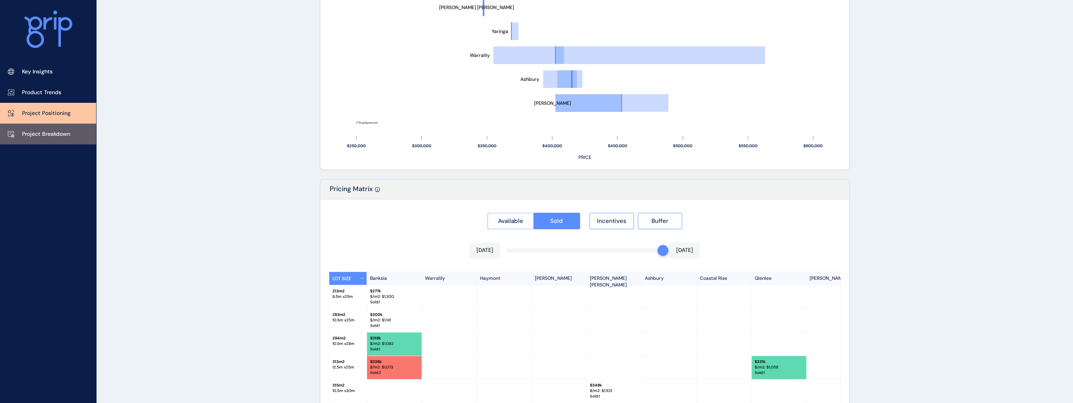
click at [41, 140] on link "Project Breakdown" at bounding box center [48, 134] width 96 height 21
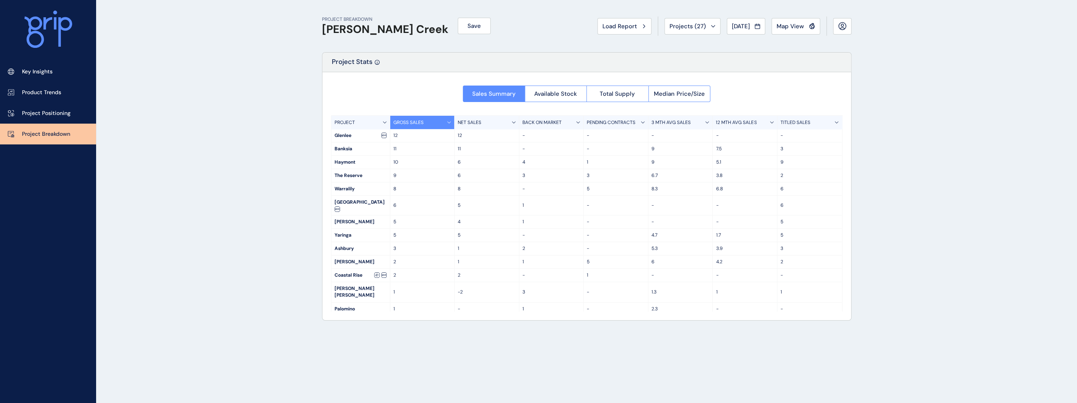
click at [690, 122] on div "3 MTH AVG SALES" at bounding box center [680, 122] width 65 height 13
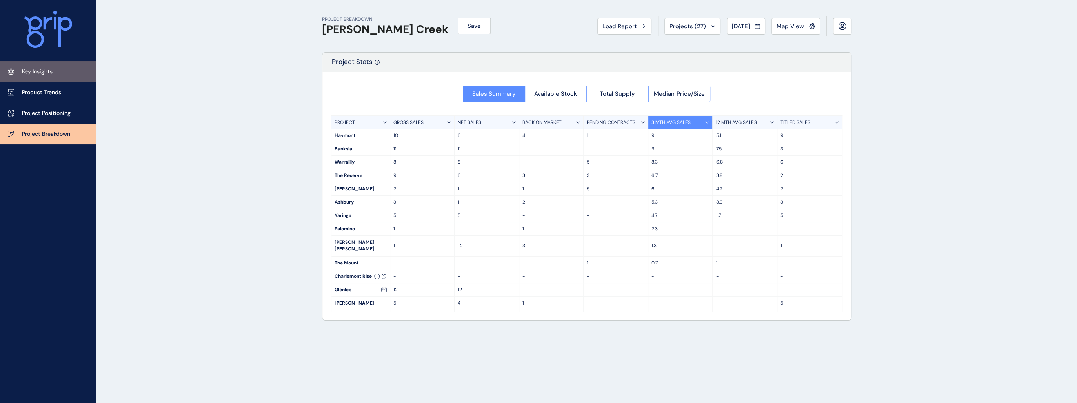
click at [42, 77] on link "Key Insights" at bounding box center [48, 71] width 96 height 21
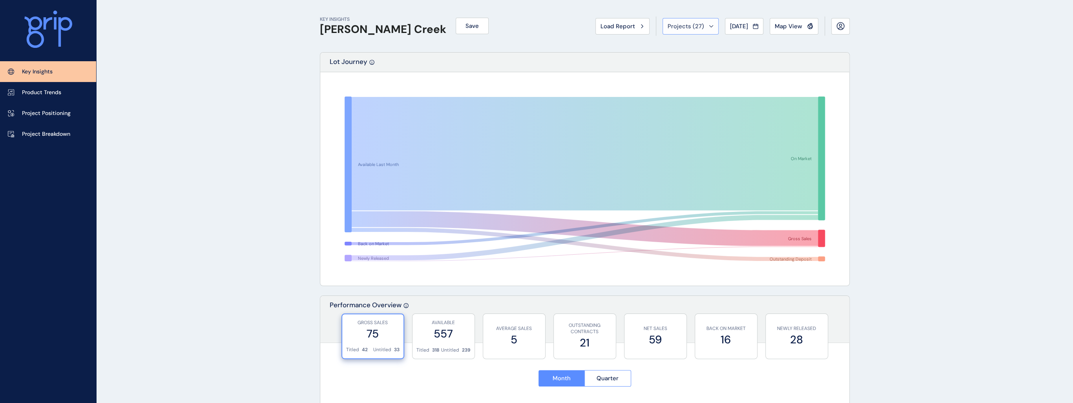
click at [683, 21] on button "Projects ( 27 )" at bounding box center [690, 26] width 56 height 16
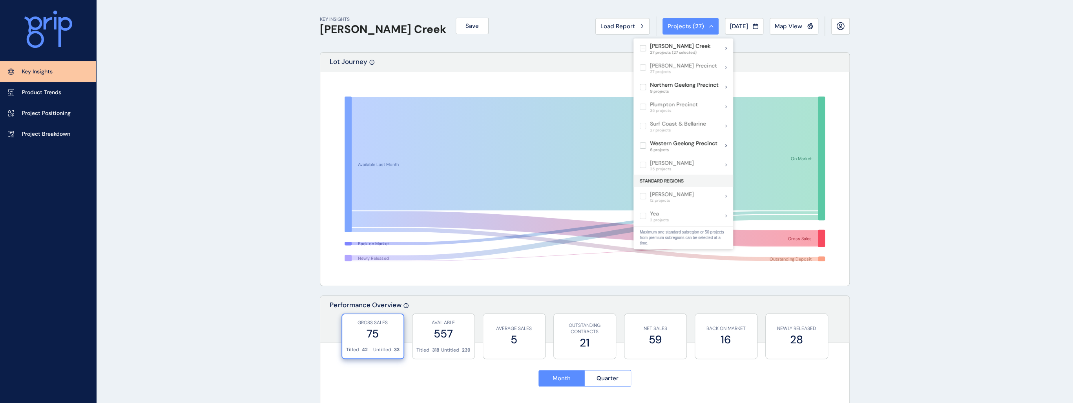
click at [683, 22] on span "Projects ( 27 )" at bounding box center [685, 26] width 36 height 8
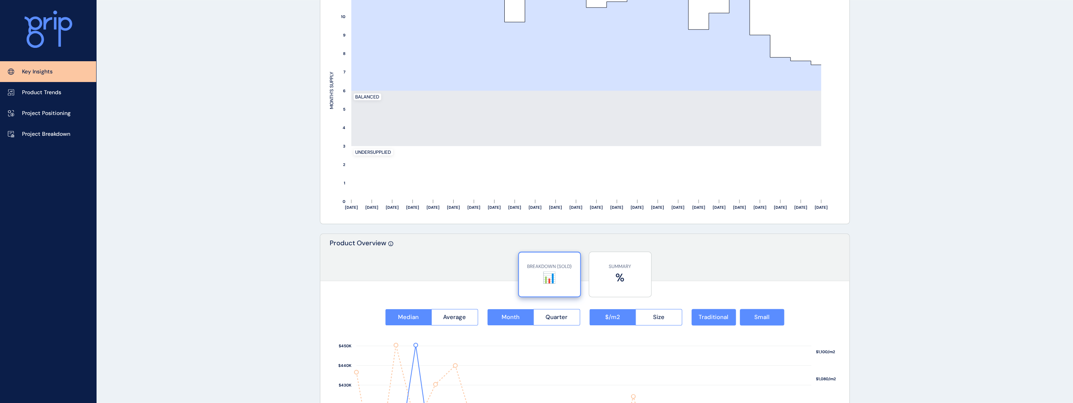
scroll to position [620, 0]
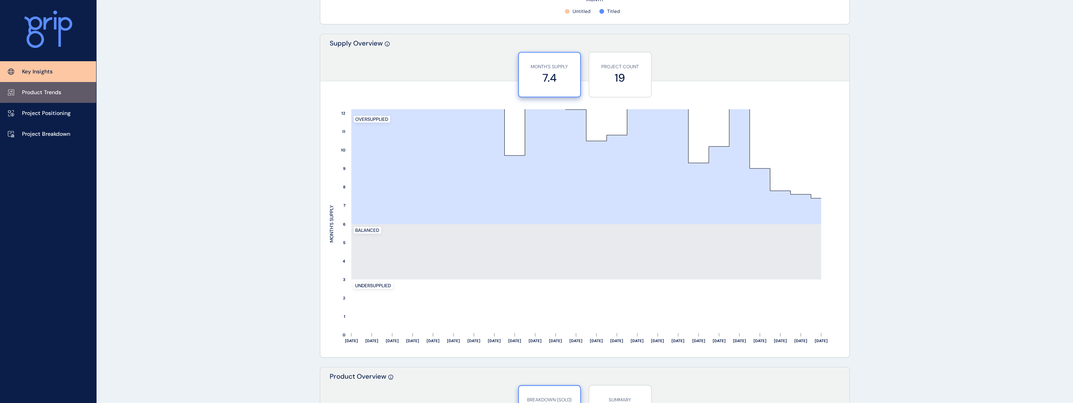
drag, startPoint x: 47, startPoint y: 93, endPoint x: 47, endPoint y: 98, distance: 5.1
click at [47, 93] on p "Product Trends" at bounding box center [41, 93] width 39 height 8
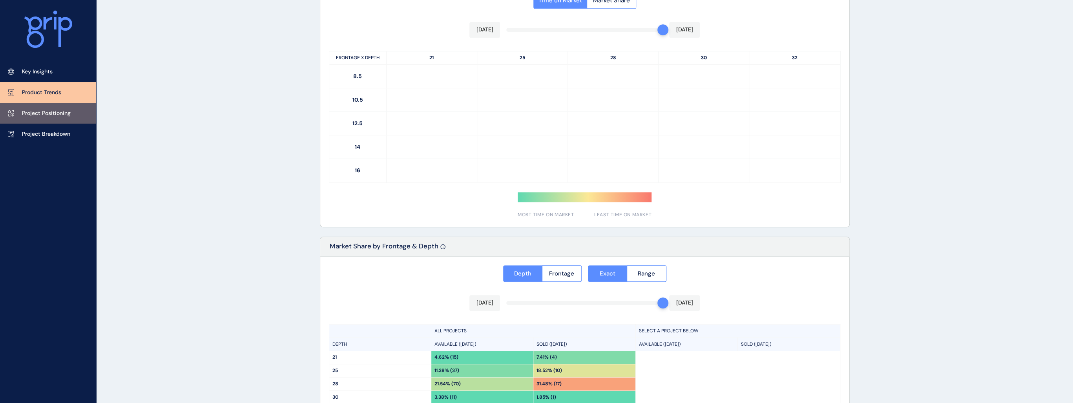
type input "**********"
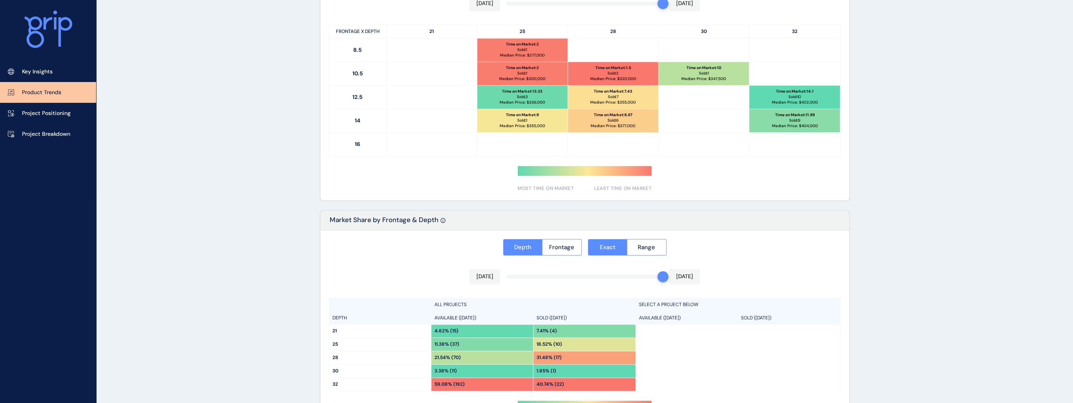
scroll to position [357, 0]
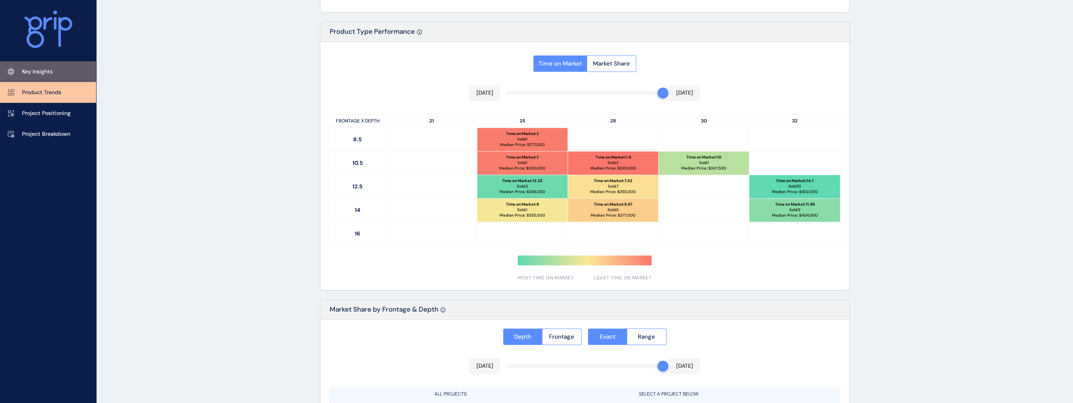
click at [50, 72] on p "Key Insights" at bounding box center [37, 72] width 31 height 8
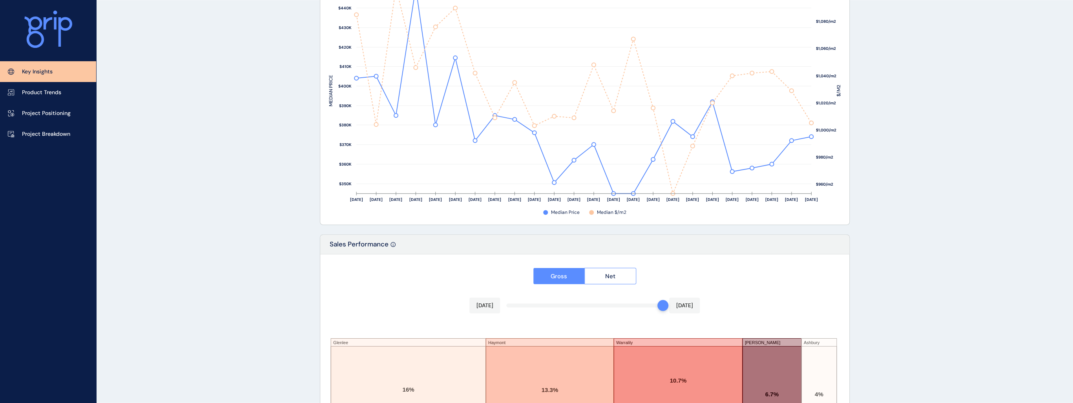
scroll to position [1142, 0]
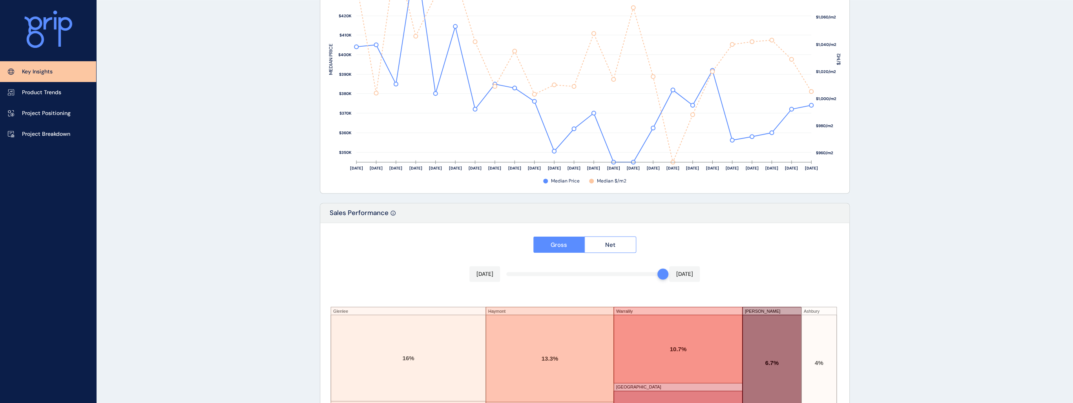
click at [576, 271] on div "Gross Net Aug 2025 Aug 2025 Glenlee Banksia Haymont The Reserve Warralily Winer…" at bounding box center [584, 361] width 529 height 277
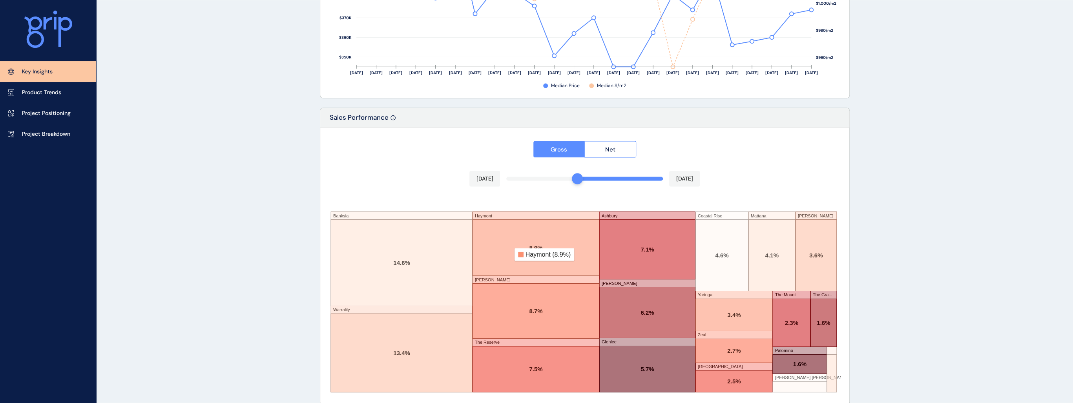
scroll to position [1248, 0]
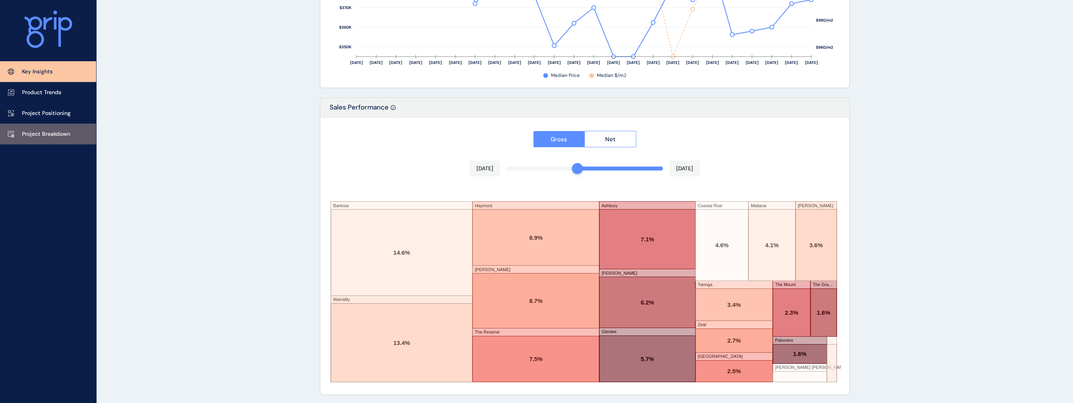
click at [30, 138] on link "Project Breakdown" at bounding box center [48, 134] width 96 height 21
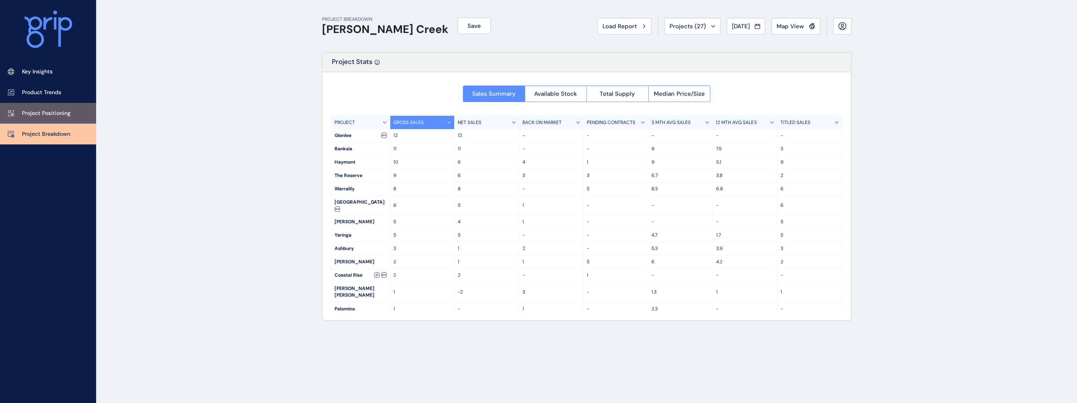
click at [31, 121] on link "Project Positioning" at bounding box center [48, 113] width 96 height 21
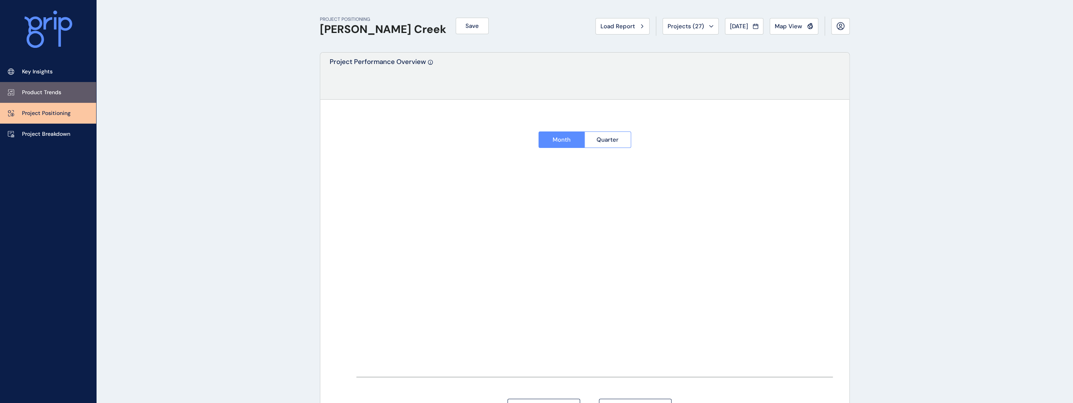
type input "*******"
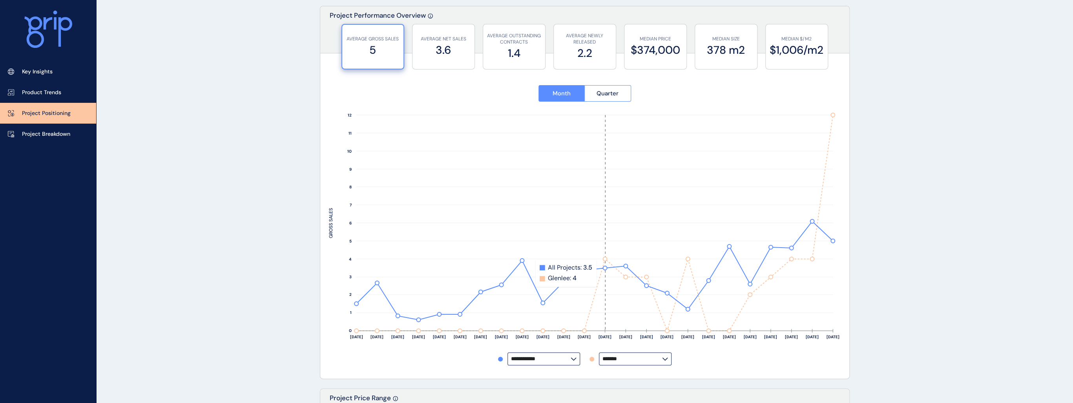
scroll to position [31, 0]
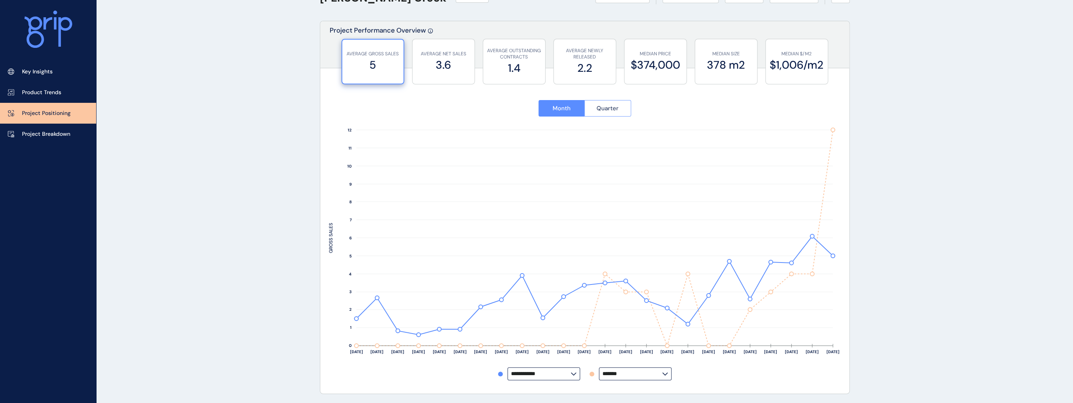
click at [599, 106] on span "Quarter" at bounding box center [607, 108] width 22 height 8
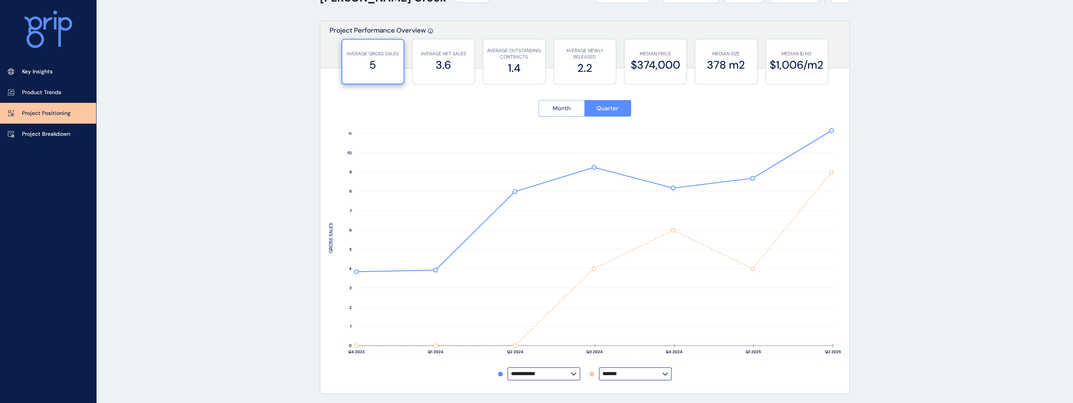
click at [575, 108] on button "Month" at bounding box center [561, 108] width 46 height 16
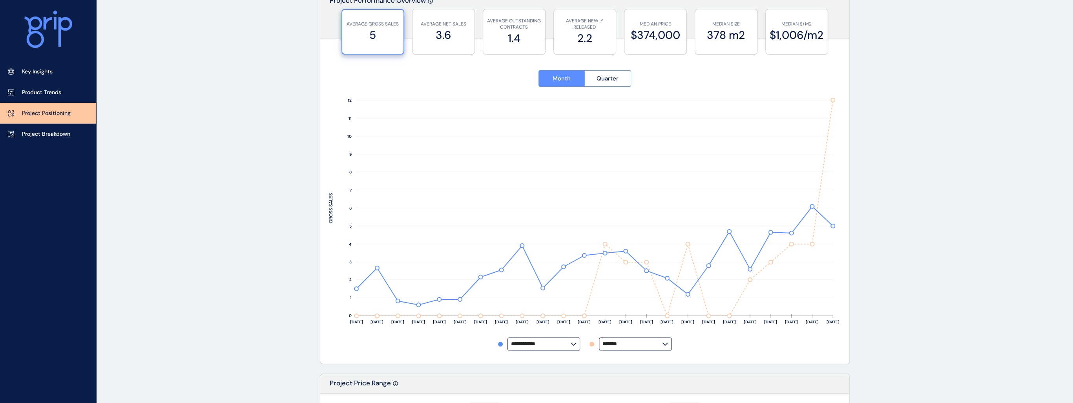
scroll to position [63, 0]
click at [627, 343] on input "*******" at bounding box center [632, 342] width 60 height 6
click at [632, 275] on div "Banksia" at bounding box center [634, 282] width 71 height 15
type input "*******"
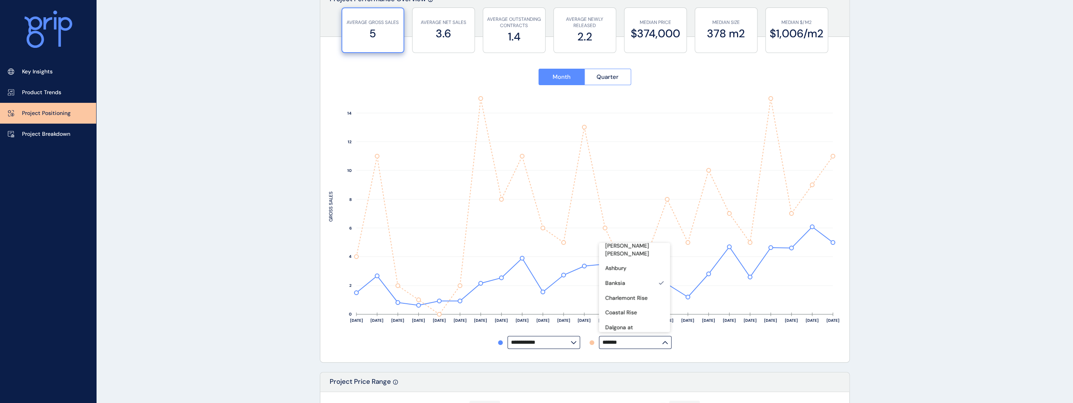
click at [562, 348] on label "**********" at bounding box center [543, 342] width 73 height 13
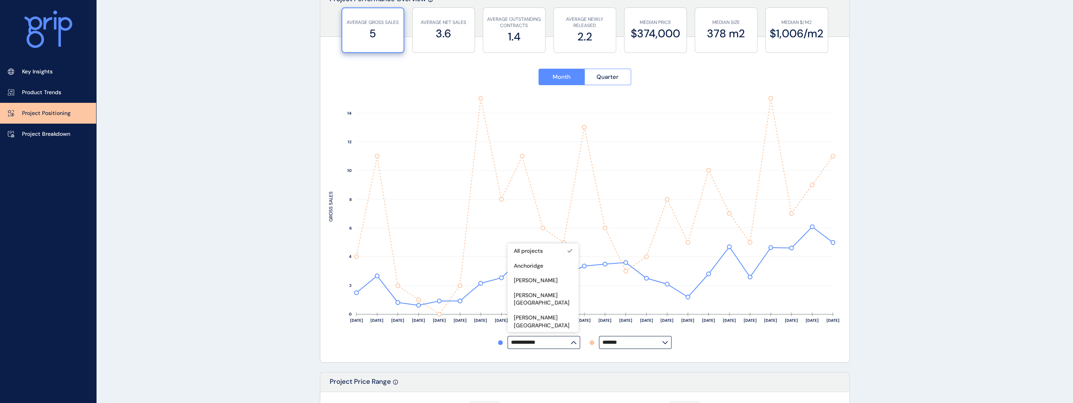
click at [563, 345] on input "**********" at bounding box center [541, 342] width 60 height 6
click at [563, 346] on label "**********" at bounding box center [543, 342] width 73 height 13
click at [556, 298] on p "[PERSON_NAME][GEOGRAPHIC_DATA]" at bounding box center [543, 298] width 58 height 15
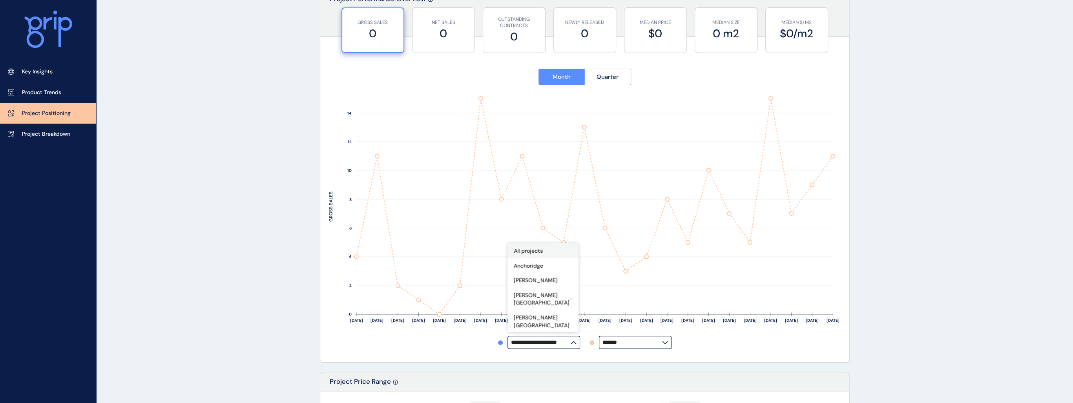
click at [542, 250] on p "All projects" at bounding box center [528, 251] width 29 height 8
type input "**********"
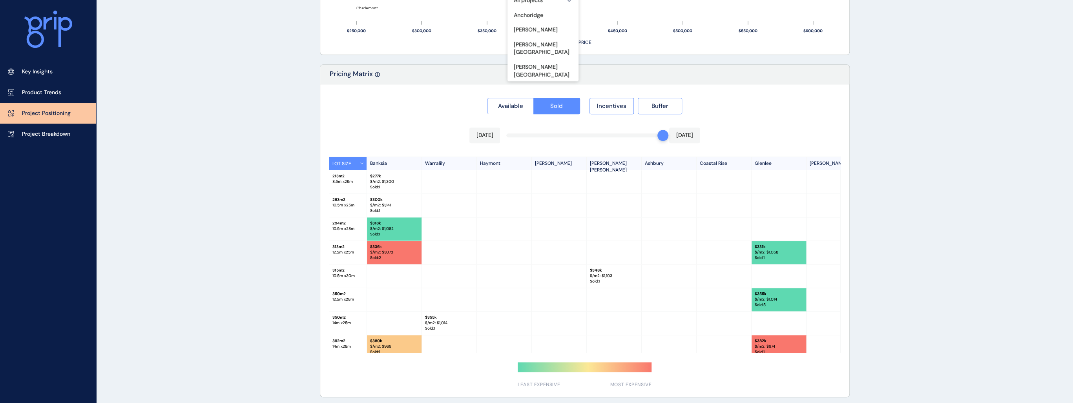
scroll to position [683, 0]
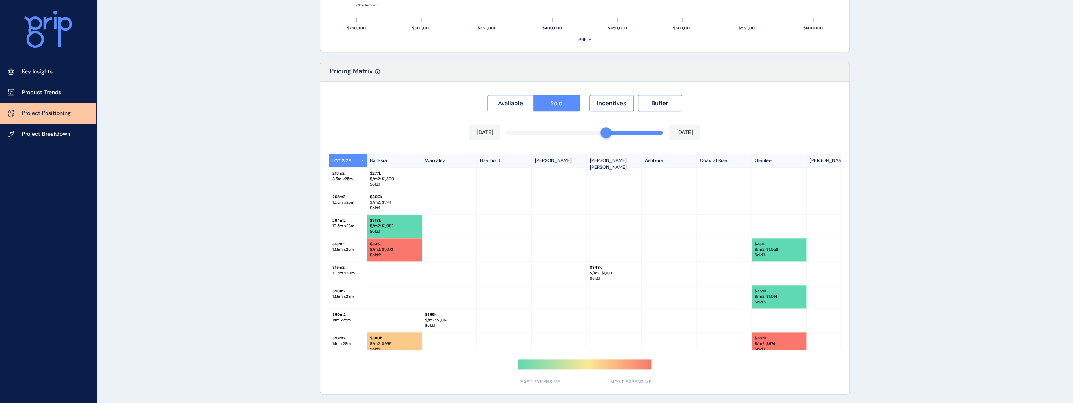
click at [598, 129] on div "Available Sold Incentives Buffer Apr 2025 Aug 2025 LOT SIZE Banksia Warralily H…" at bounding box center [584, 238] width 529 height 312
click at [594, 131] on div at bounding box center [584, 238] width 529 height 312
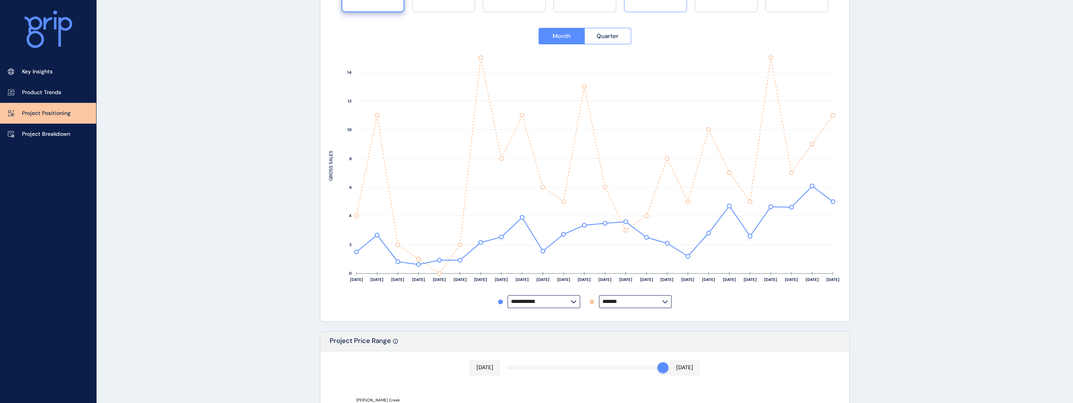
scroll to position [0, 0]
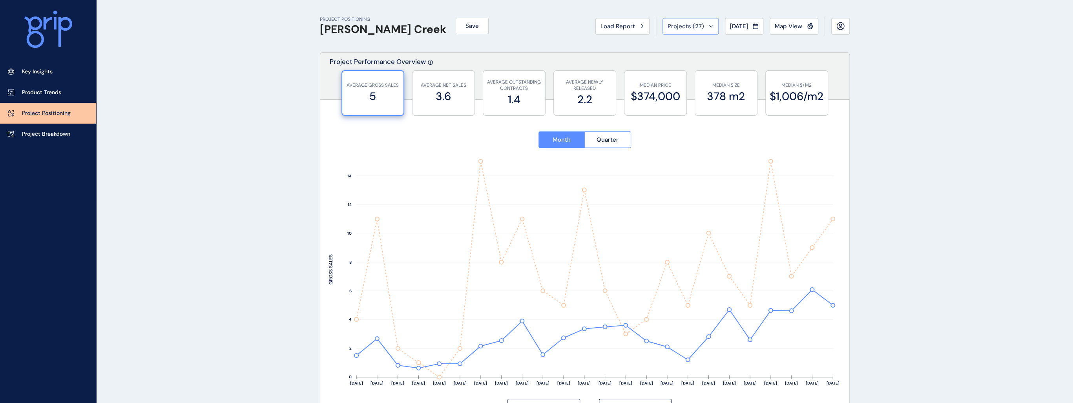
click at [672, 22] on span "Projects ( 27 )" at bounding box center [685, 26] width 36 height 8
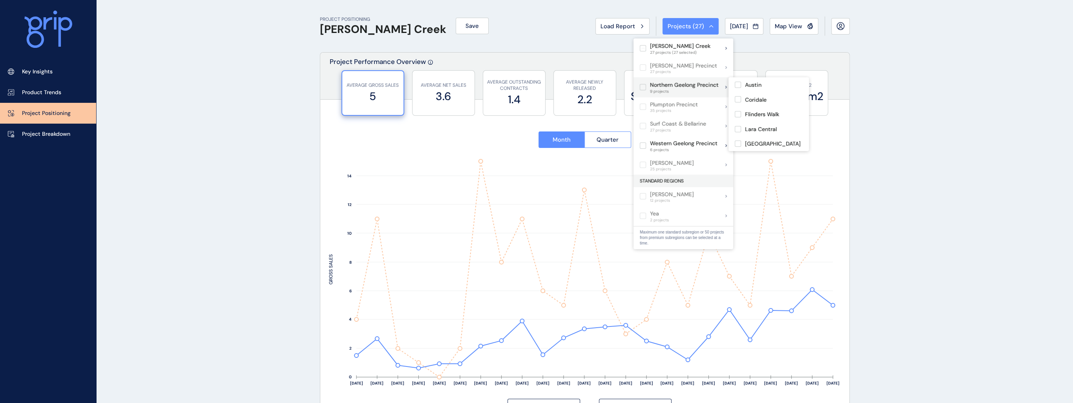
click at [643, 87] on label at bounding box center [642, 87] width 6 height 6
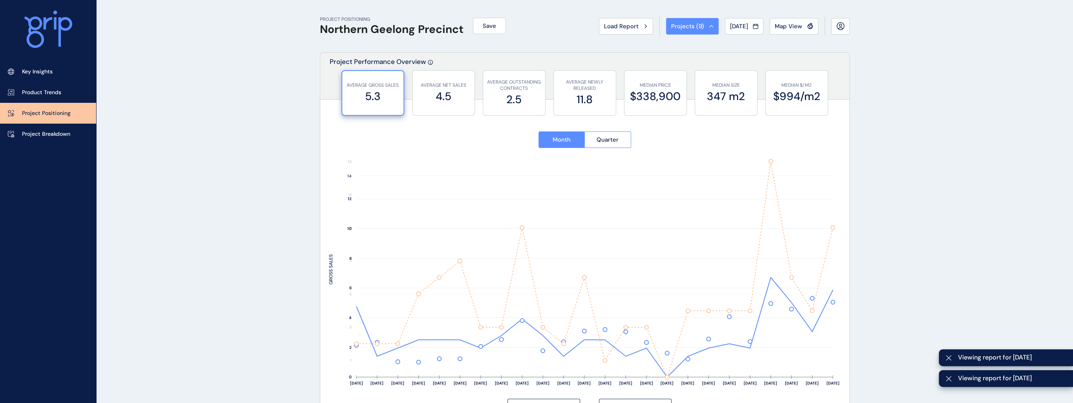
drag, startPoint x: 220, startPoint y: 190, endPoint x: 222, endPoint y: 193, distance: 4.2
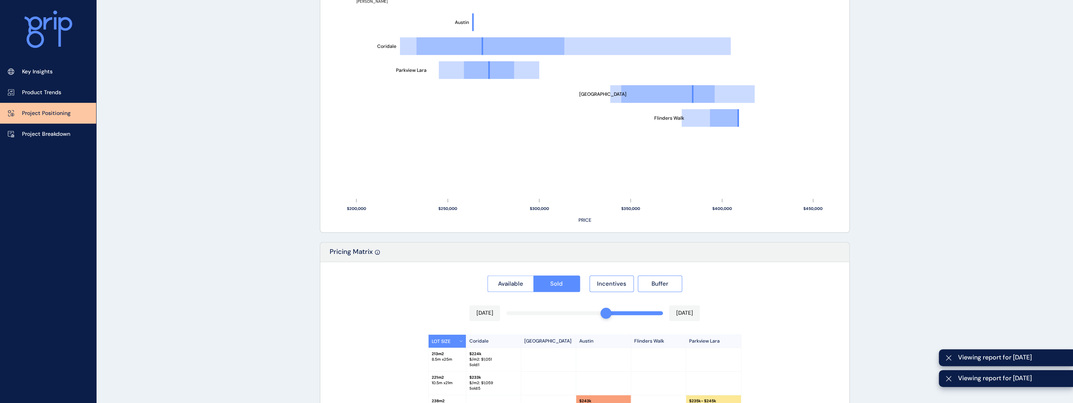
scroll to position [683, 0]
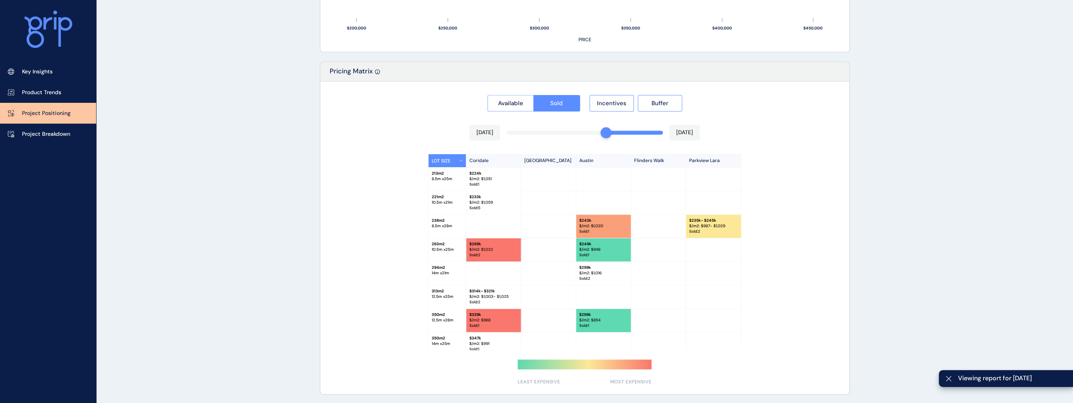
click at [591, 133] on div "Available Sold Incentives Buffer Apr 2025 Aug 2025 LOT SIZE Coridale Lara Lakes…" at bounding box center [584, 238] width 529 height 312
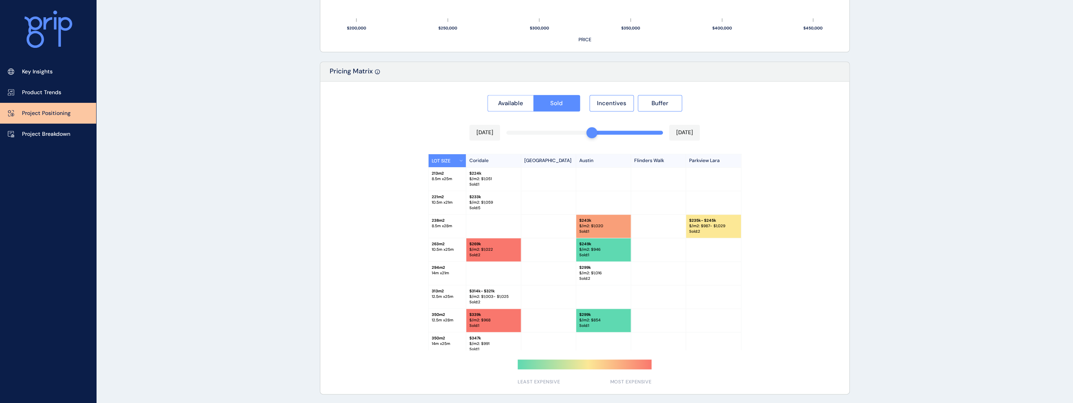
click at [577, 131] on div "Available Sold Incentives Buffer Mar 2025 Aug 2025 LOT SIZE Coridale Lara Lakes…" at bounding box center [584, 238] width 529 height 312
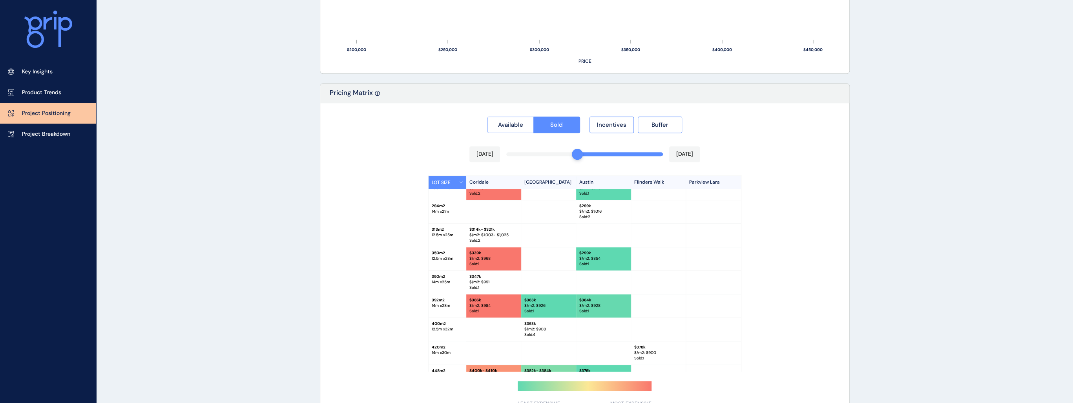
scroll to position [651, 0]
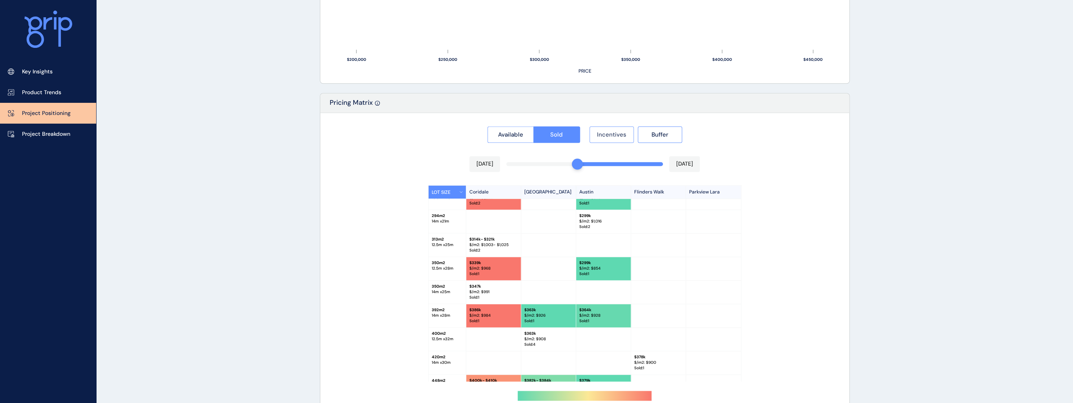
click at [603, 138] on button "Incentives" at bounding box center [611, 134] width 44 height 16
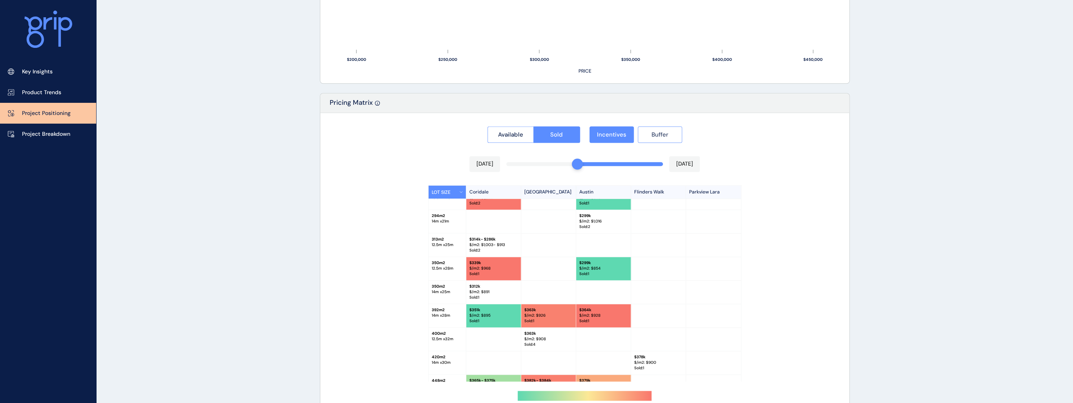
click at [645, 130] on button "Buffer" at bounding box center [660, 134] width 44 height 16
click at [505, 133] on span "Available" at bounding box center [510, 135] width 25 height 8
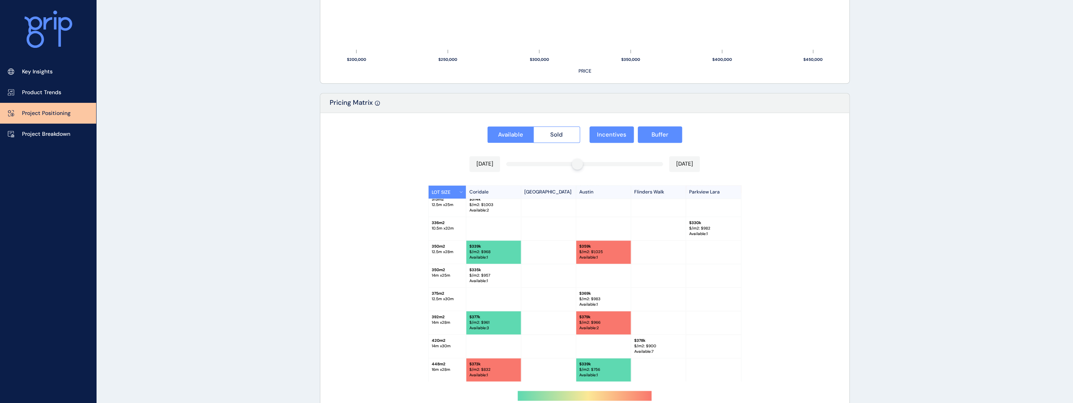
scroll to position [115, 0]
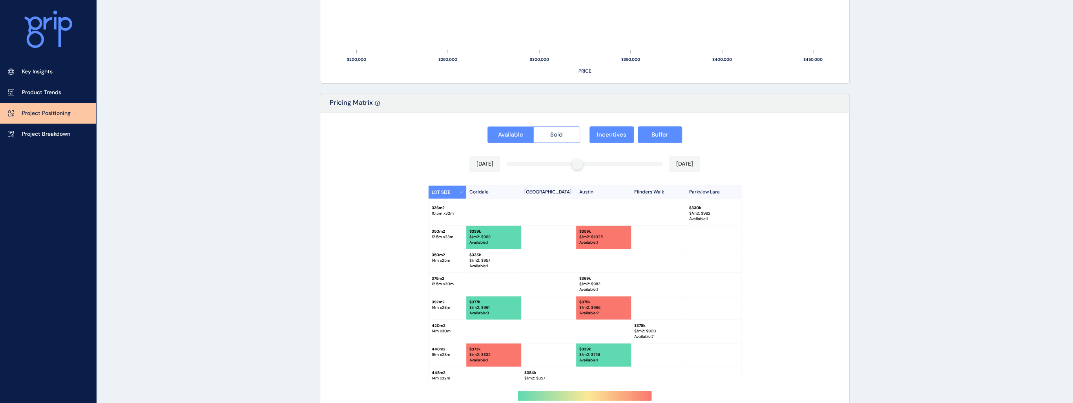
click at [566, 133] on button "Sold" at bounding box center [556, 134] width 47 height 16
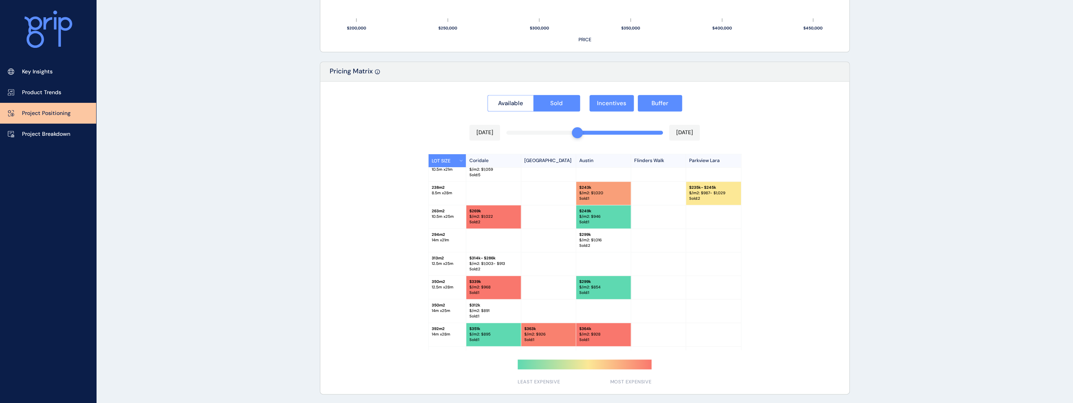
scroll to position [44, 0]
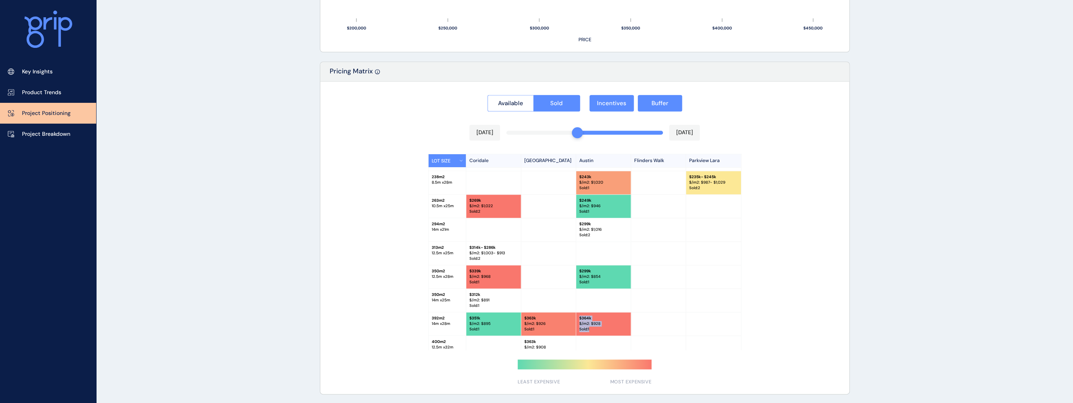
drag, startPoint x: 590, startPoint y: 328, endPoint x: 577, endPoint y: 312, distance: 20.3
click at [577, 312] on div "$ 364k $/m2: $ 928 Sold : 1" at bounding box center [603, 323] width 55 height 23
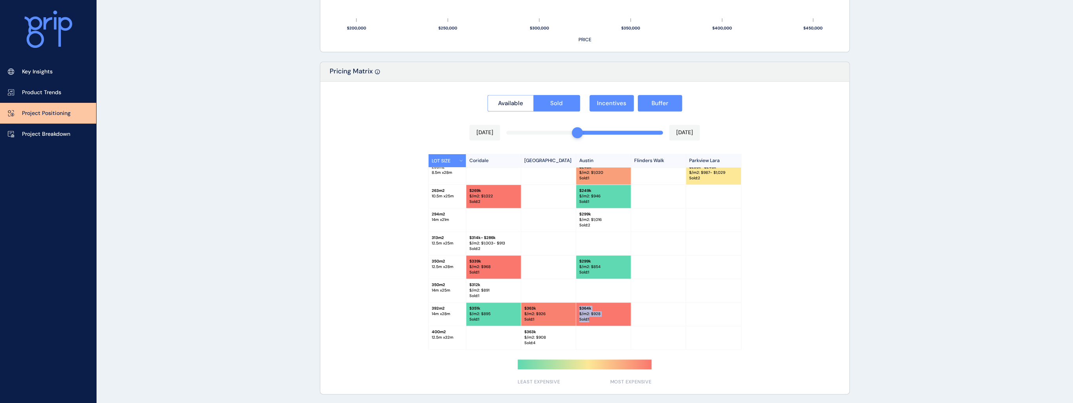
scroll to position [63, 0]
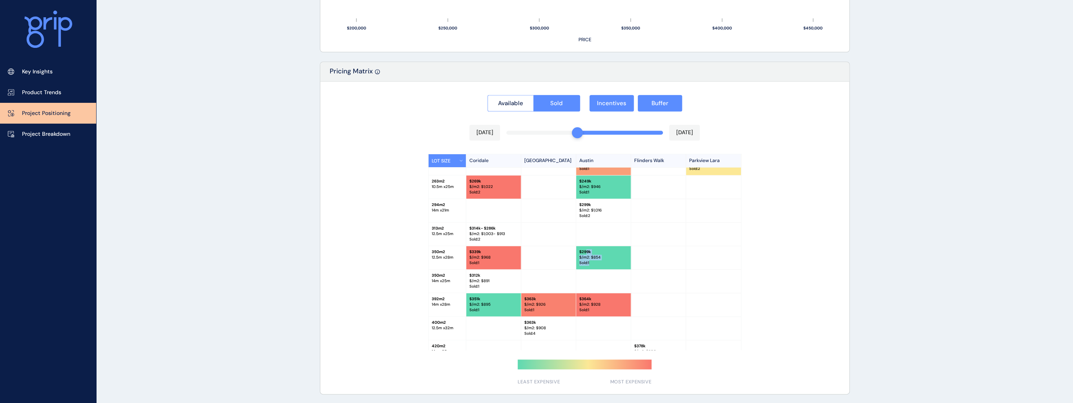
drag, startPoint x: 592, startPoint y: 262, endPoint x: 584, endPoint y: 250, distance: 14.6
click at [584, 250] on div "$ 299k $/m2: $ 854 Sold : 1" at bounding box center [603, 257] width 55 height 23
click at [584, 250] on p "$ 299k" at bounding box center [603, 251] width 48 height 5
click at [610, 100] on span "Incentives" at bounding box center [611, 103] width 29 height 8
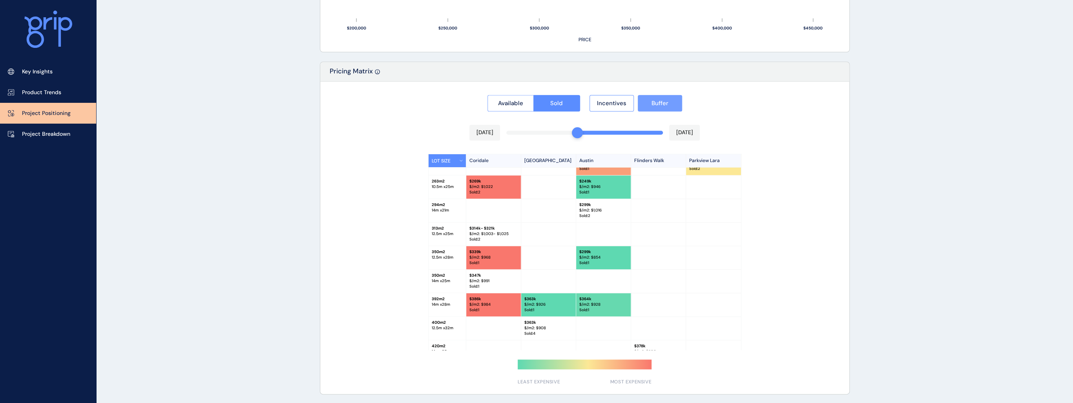
click at [648, 98] on button "Buffer" at bounding box center [660, 103] width 44 height 16
click at [499, 99] on span "Available" at bounding box center [510, 103] width 25 height 8
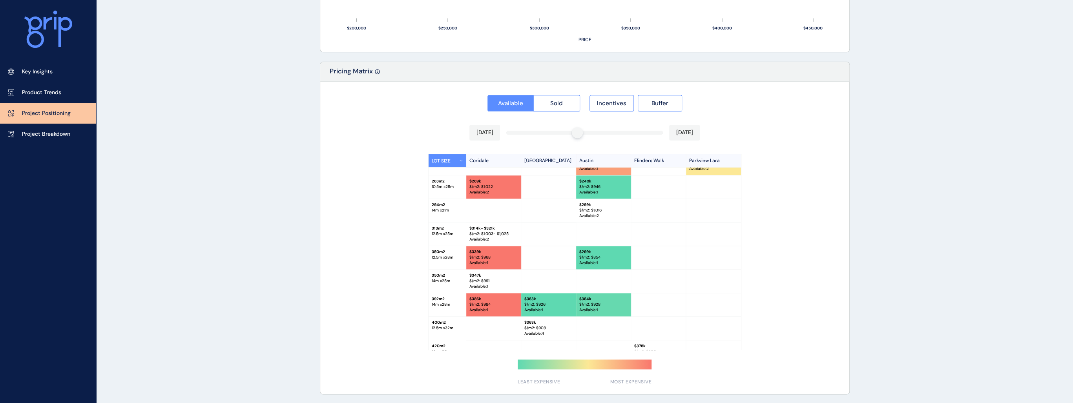
scroll to position [39, 0]
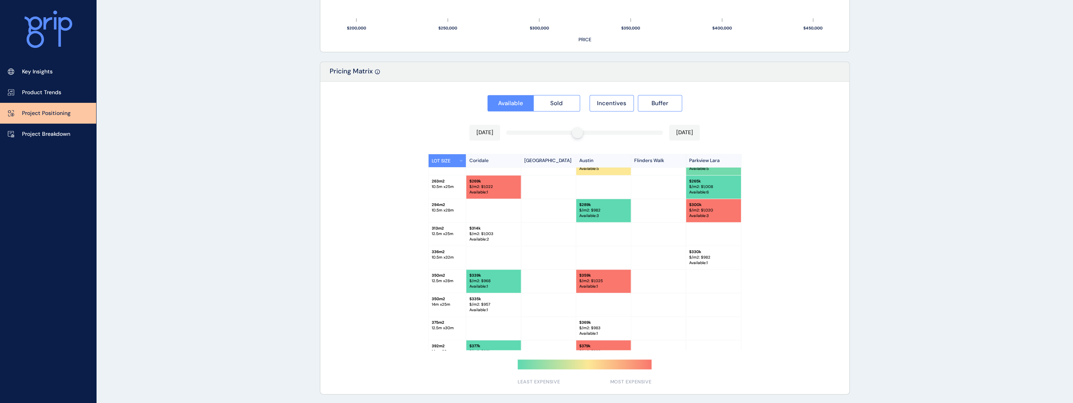
click at [577, 132] on div at bounding box center [577, 132] width 11 height 11
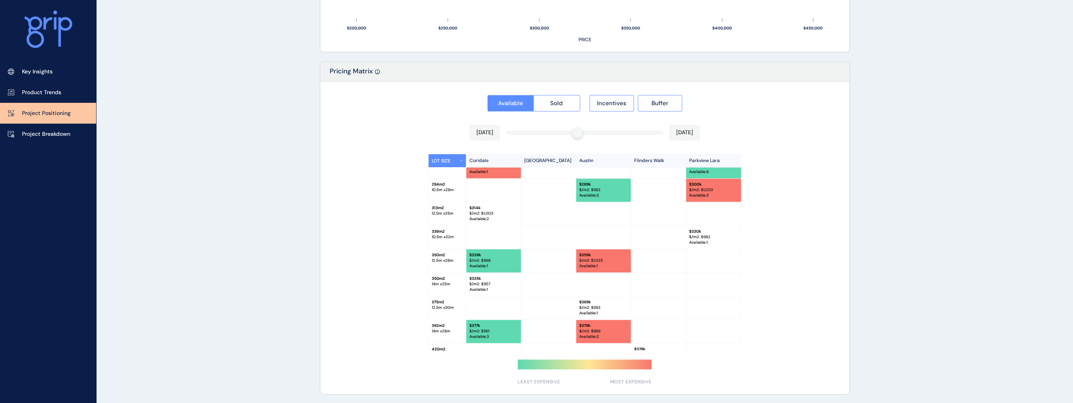
scroll to position [71, 0]
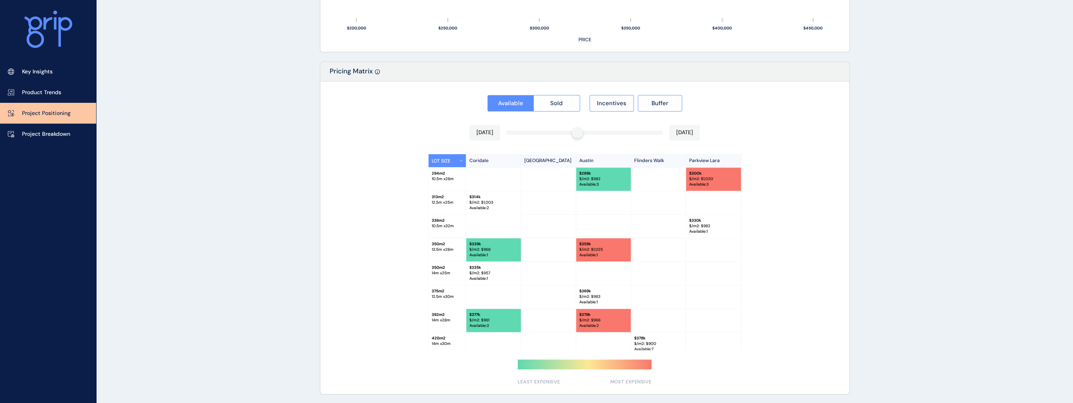
click at [574, 133] on div at bounding box center [577, 132] width 11 height 11
click at [557, 102] on span "Sold" at bounding box center [556, 103] width 13 height 8
click at [539, 133] on div at bounding box center [584, 238] width 529 height 312
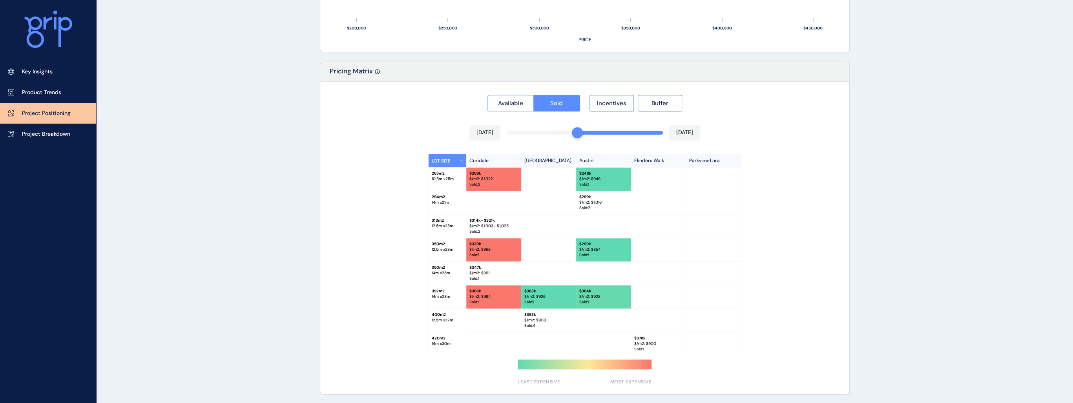
scroll to position [94, 0]
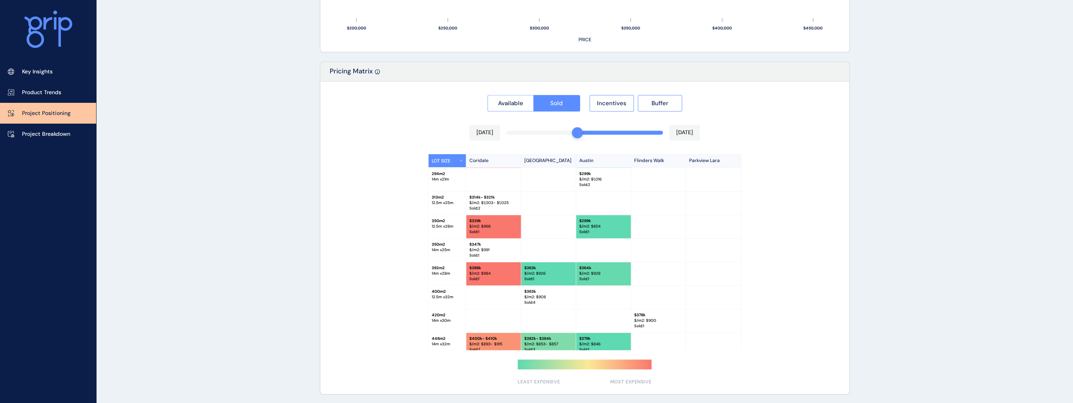
click at [552, 129] on div "Feb 2025 Aug 2025" at bounding box center [584, 133] width 231 height 16
click at [534, 131] on div "Available Sold Incentives Buffer Nov 2024 Aug 2025 LOT SIZE Coridale Lara Lakes…" at bounding box center [584, 238] width 529 height 312
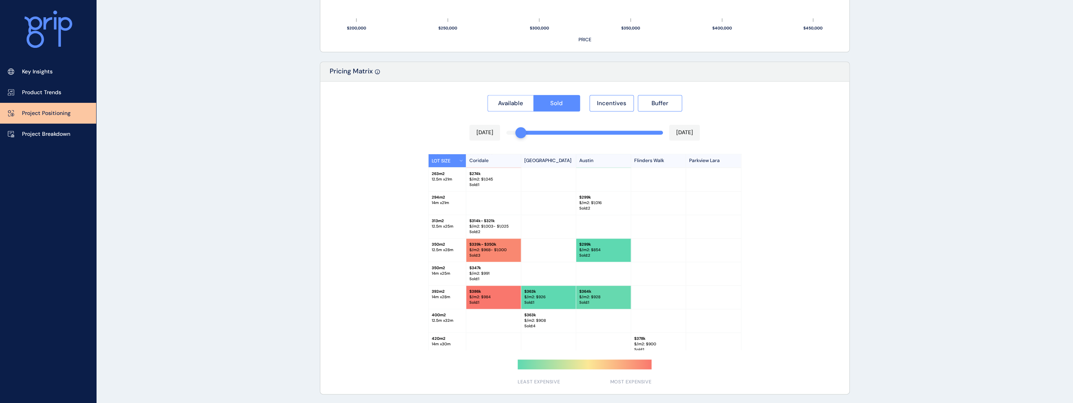
click at [524, 131] on div "Available Sold Incentives Buffer Oct 2024 Aug 2025 LOT SIZE Coridale Lara Lakes…" at bounding box center [584, 238] width 529 height 312
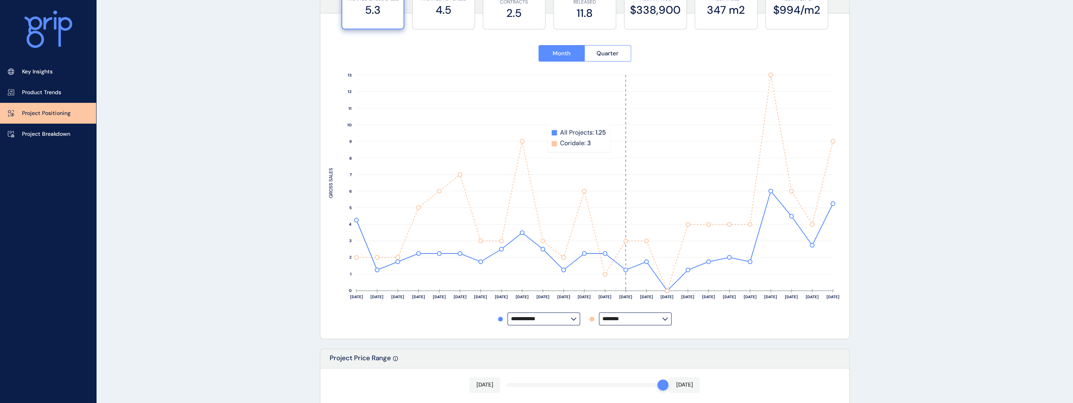
scroll to position [0, 0]
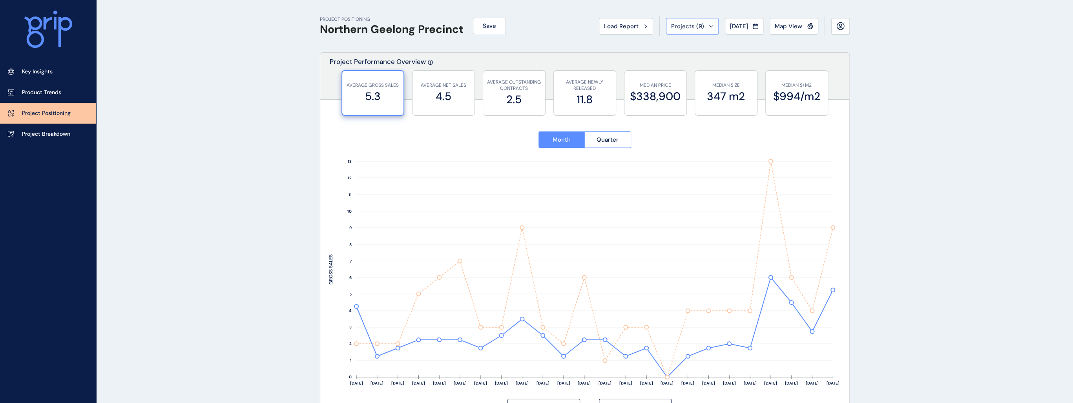
click at [674, 26] on span "Projects ( 9 )" at bounding box center [687, 26] width 33 height 8
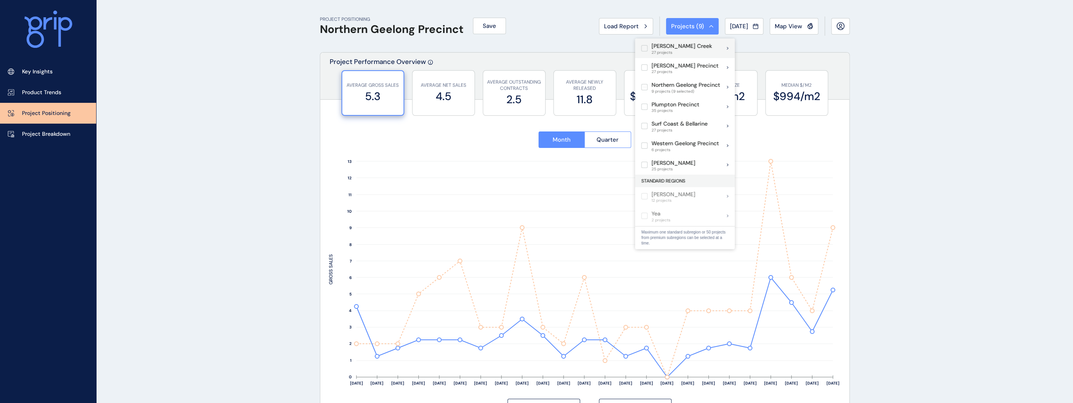
click at [645, 51] on label at bounding box center [644, 48] width 6 height 6
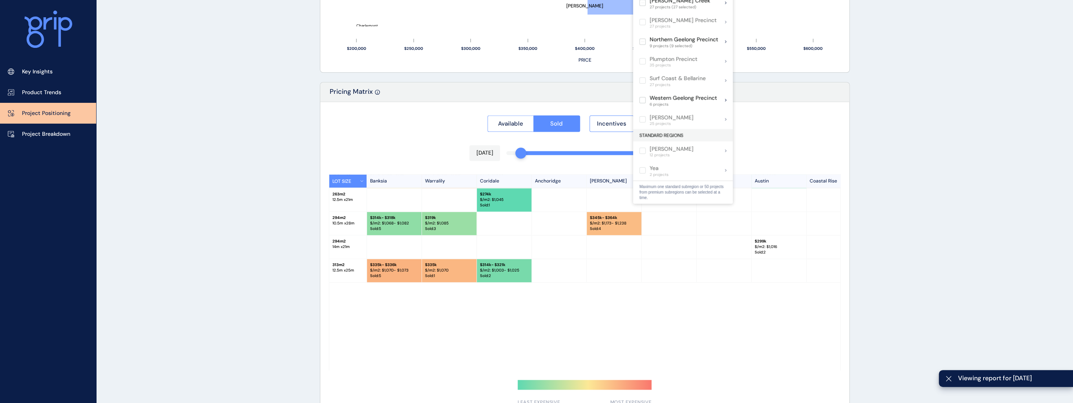
scroll to position [651, 0]
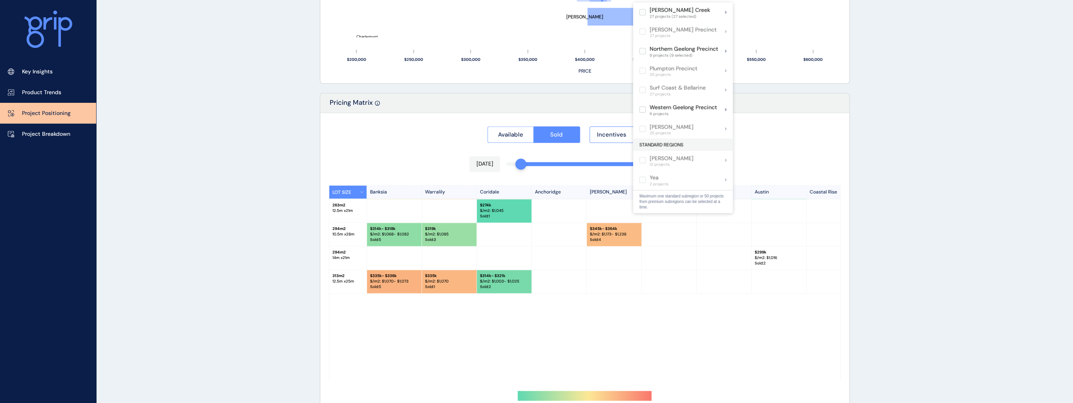
click at [788, 123] on div "Available Sold Incentives Buffer" at bounding box center [585, 132] width 512 height 21
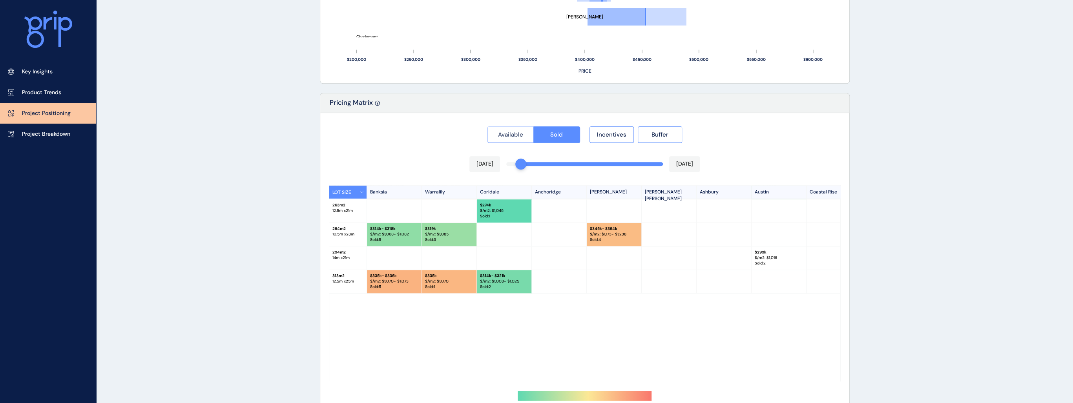
click at [518, 137] on span "Available" at bounding box center [510, 135] width 25 height 8
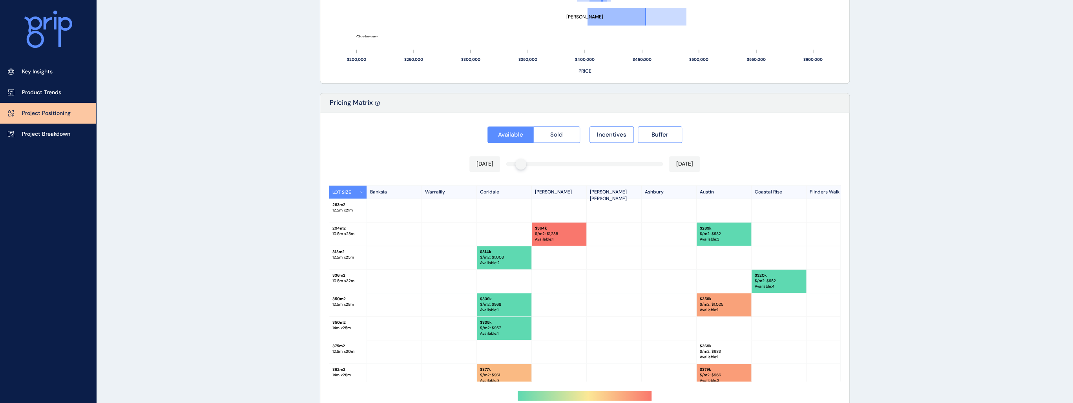
click at [554, 137] on span "Sold" at bounding box center [556, 135] width 13 height 8
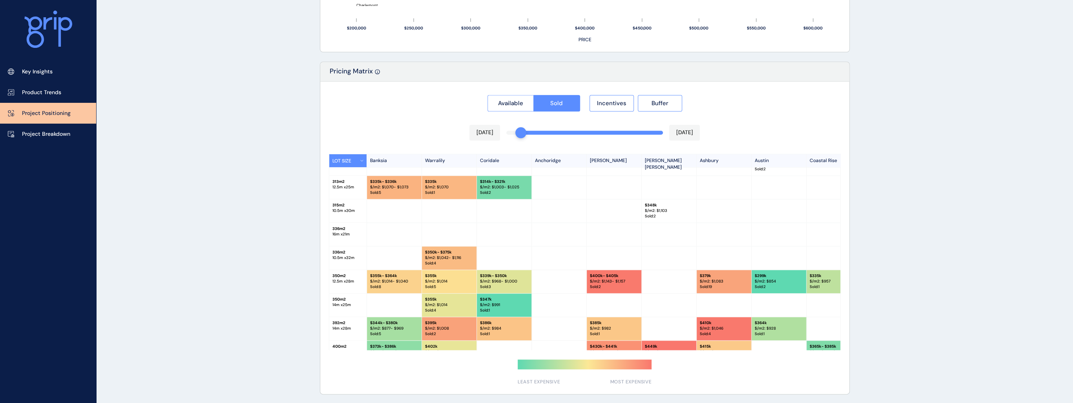
scroll to position [211, 0]
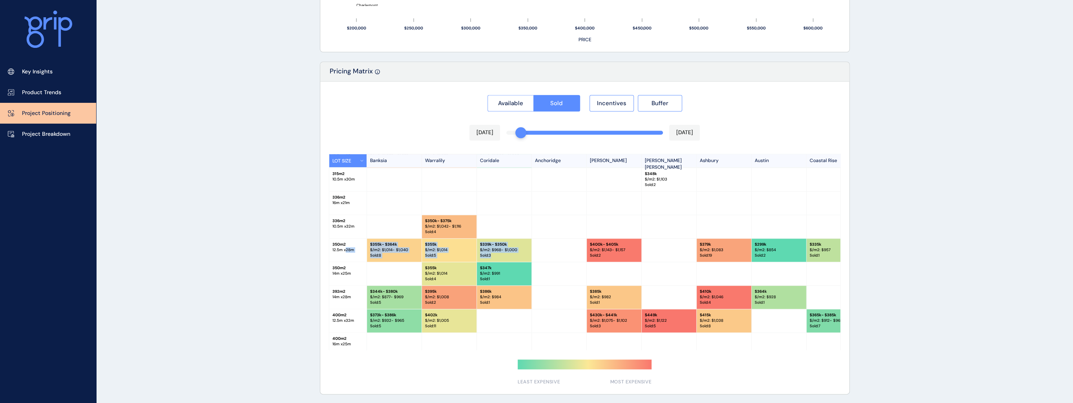
drag, startPoint x: 345, startPoint y: 248, endPoint x: 495, endPoint y: 253, distance: 150.3
click at [495, 253] on div "350 m2 12.5 m x 28 m $ 355k - $364k $/m2: $ 1,014 - $1,040 Sold : 8 $ 355k $/m2…" at bounding box center [1007, 251] width 1356 height 24
click at [495, 253] on p "Sold : 3" at bounding box center [504, 255] width 48 height 5
drag, startPoint x: 494, startPoint y: 252, endPoint x: 479, endPoint y: 248, distance: 15.0
drag, startPoint x: 494, startPoint y: 246, endPoint x: 457, endPoint y: 246, distance: 37.7
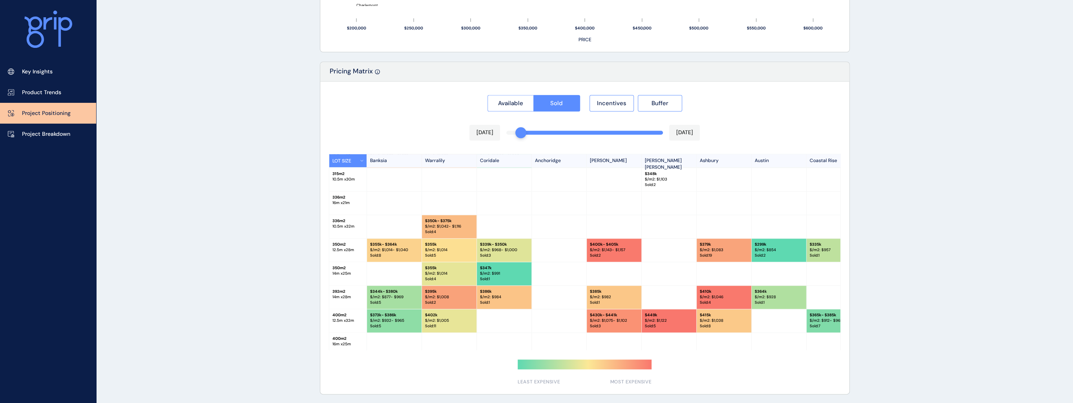
click at [541, 132] on div "Available Sold Incentives Buffer Oct 2024 Aug 2025 LOT SIZE Banksia Warralily C…" at bounding box center [584, 238] width 529 height 312
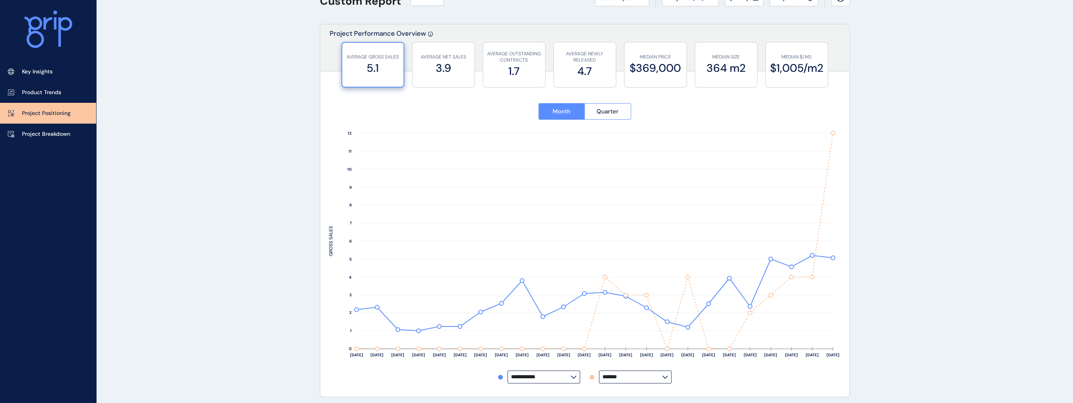
scroll to position [0, 0]
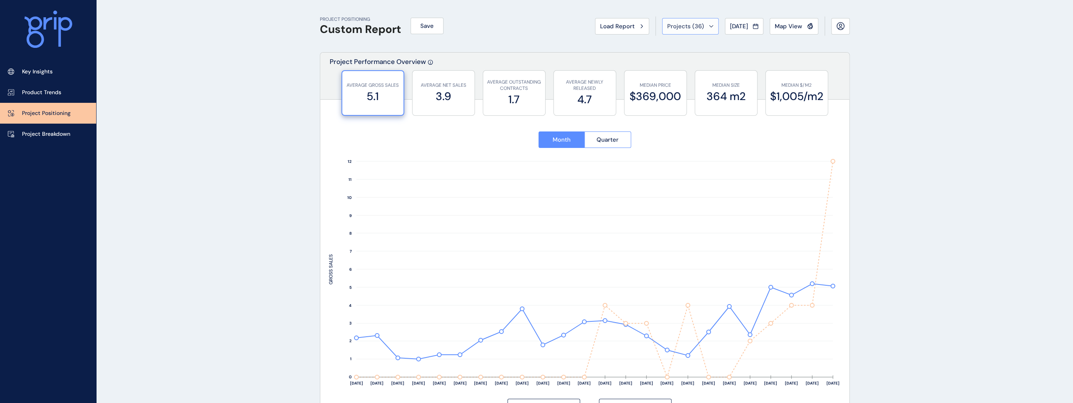
click at [676, 31] on button "Projects ( 36 )" at bounding box center [690, 26] width 56 height 16
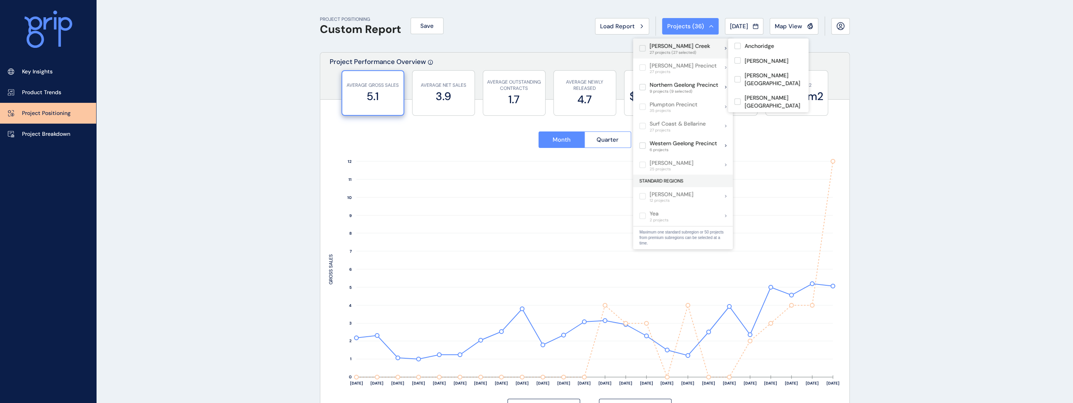
click at [643, 50] on label at bounding box center [642, 48] width 6 height 6
type input "********"
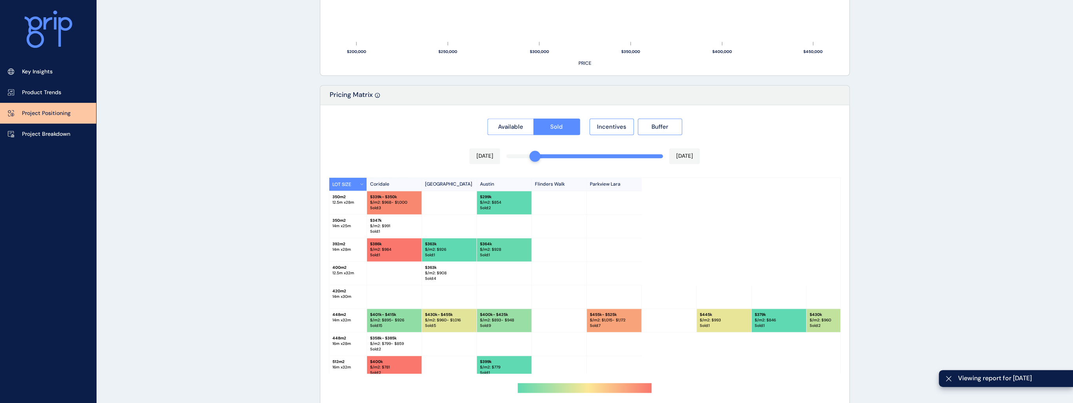
scroll to position [165, 0]
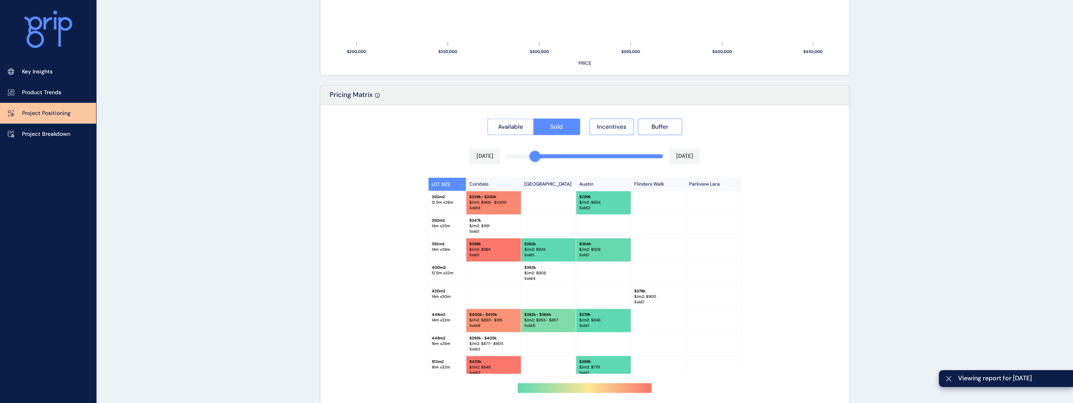
drag, startPoint x: 500, startPoint y: 372, endPoint x: 505, endPoint y: 372, distance: 4.3
click at [505, 372] on div "LOT SIZE Coridale Lara Lakes Austin Flinders Walk Parkview Lara 213 m2 8.5 m x …" at bounding box center [584, 275] width 313 height 196
click at [342, 277] on div "LOT SIZE Coridale Lara Lakes Austin Flinders Walk Parkview Lara 213 m2 8.5 m x …" at bounding box center [585, 275] width 512 height 196
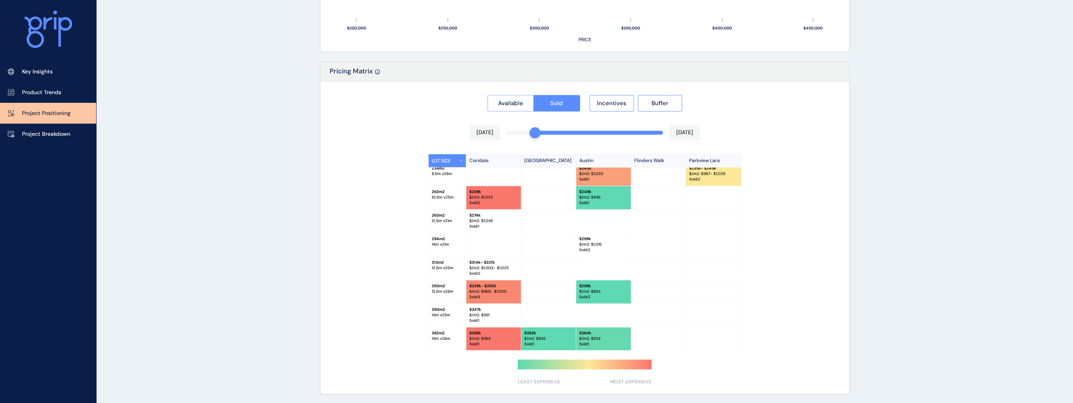
scroll to position [63, 0]
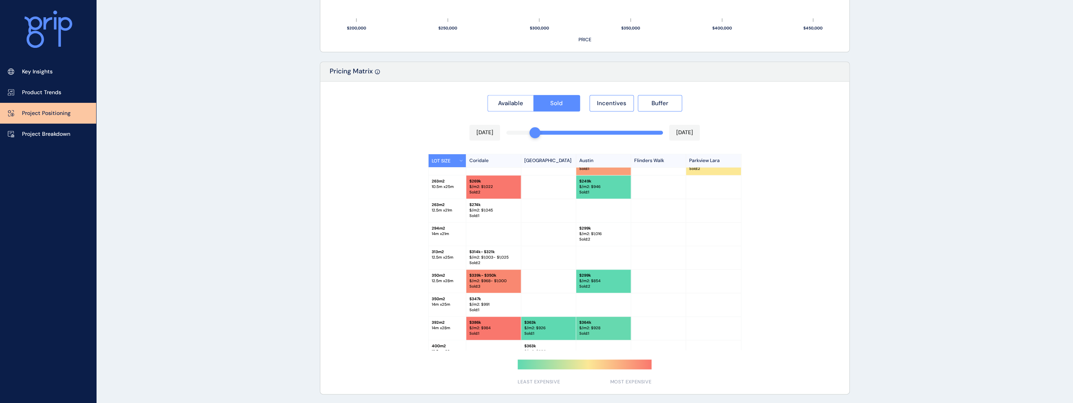
click at [568, 130] on div "Available Sold Incentives Buffer Nov 2024 Aug 2025 LOT SIZE Coridale Lara Lakes…" at bounding box center [584, 238] width 529 height 312
click at [598, 130] on div "Available Sold Incentives Buffer Jan 2025 Aug 2025 LOT SIZE Coridale Lara Lakes…" at bounding box center [584, 238] width 529 height 312
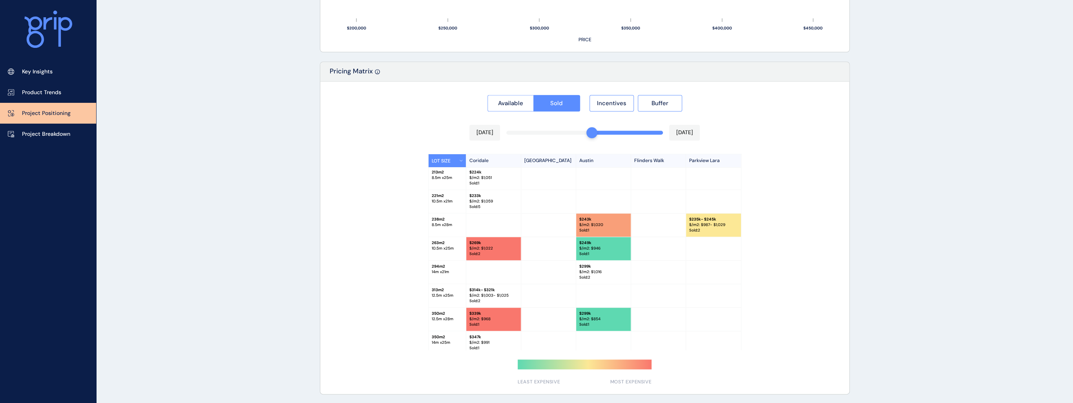
scroll to position [0, 0]
drag, startPoint x: 636, startPoint y: 301, endPoint x: 561, endPoint y: 295, distance: 75.2
click at [577, 134] on div "[DATE] [DATE]" at bounding box center [584, 133] width 231 height 16
click at [577, 128] on div "[DATE] [DATE]" at bounding box center [584, 133] width 231 height 16
click at [574, 133] on div "Available Sold Incentives Buffer Mar 2025 Aug 2025 LOT SIZE Coridale Lara Lakes…" at bounding box center [584, 238] width 529 height 312
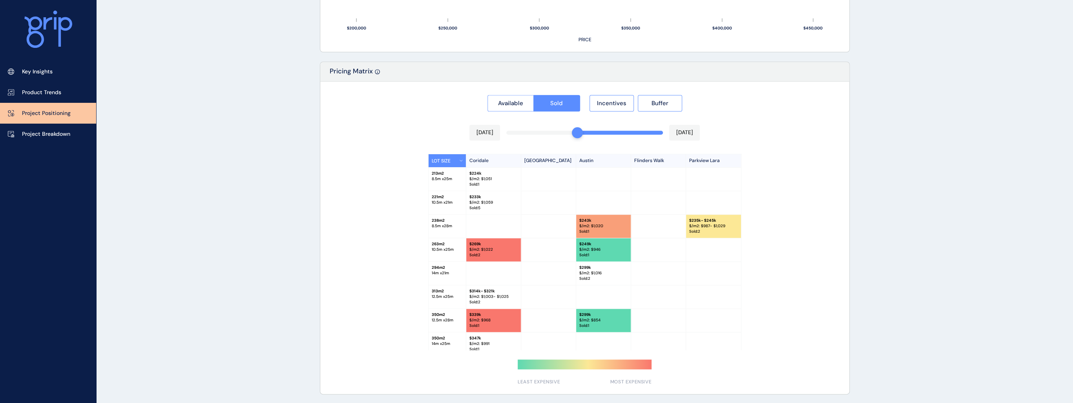
click at [558, 132] on div "Available Sold Incentives Buffer Feb 2025 Aug 2025 LOT SIZE Coridale Lara Lakes…" at bounding box center [584, 238] width 529 height 312
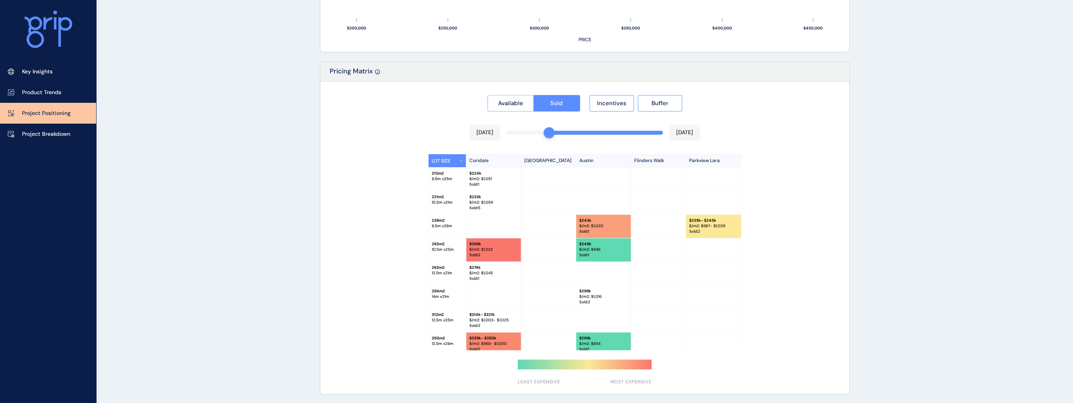
click at [550, 131] on div "Available Sold Incentives Buffer Dec 2024 Aug 2025 LOT SIZE Coridale Lara Lakes…" at bounding box center [584, 238] width 529 height 312
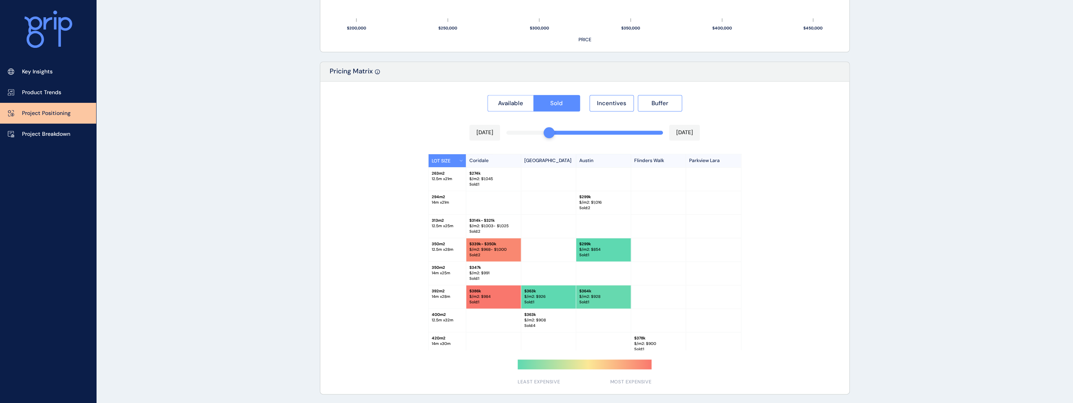
scroll to position [126, 0]
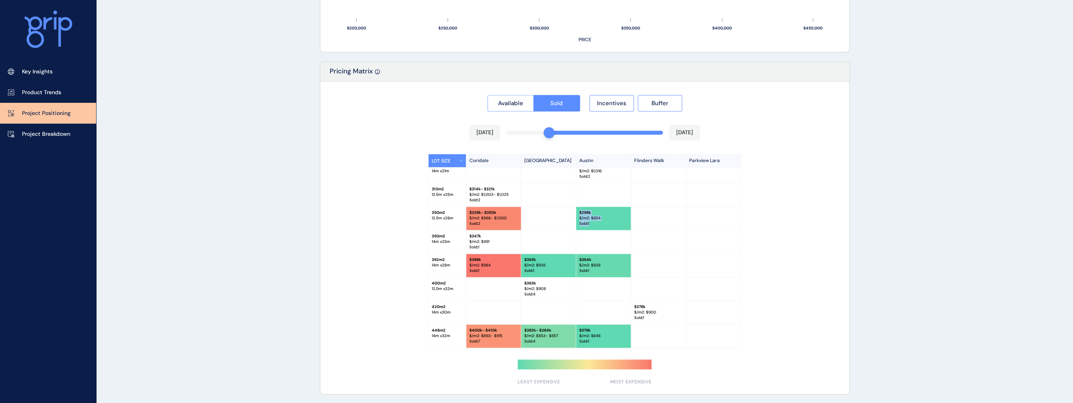
drag, startPoint x: 592, startPoint y: 223, endPoint x: 577, endPoint y: 210, distance: 19.2
click at [577, 210] on div "$ 299k $/m2: $ 854 Sold : 1" at bounding box center [603, 218] width 55 height 23
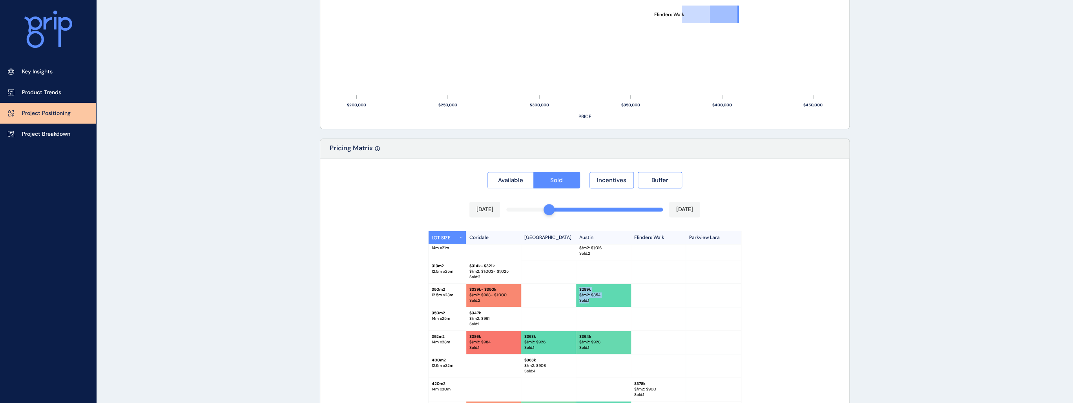
scroll to position [620, 0]
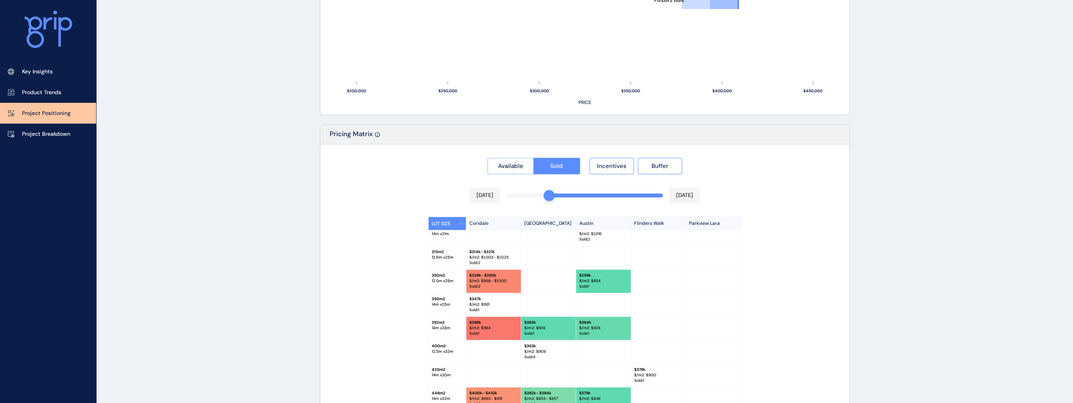
click at [483, 337] on div "$ 386k $/m2: $ 984 Sold : 1" at bounding box center [493, 328] width 55 height 23
